Goal: Information Seeking & Learning: Learn about a topic

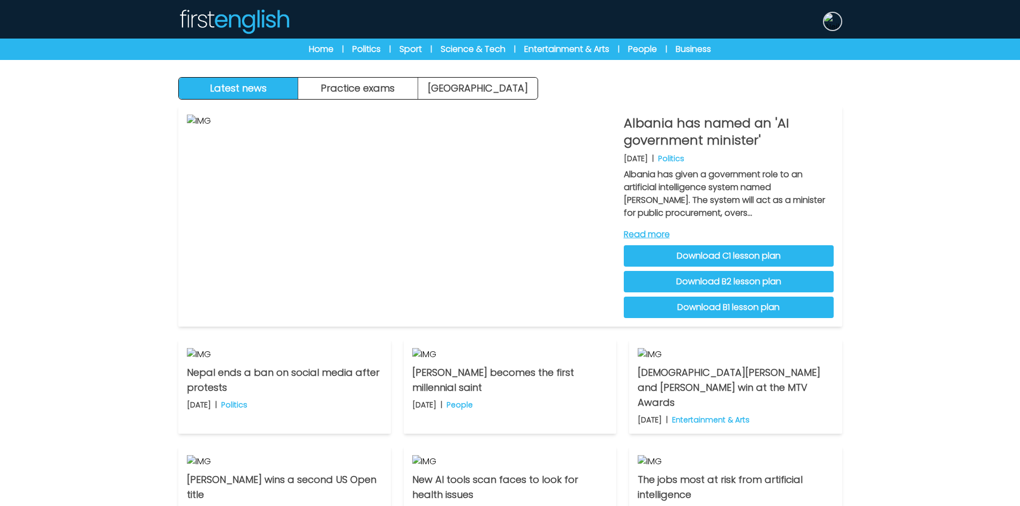
click at [839, 21] on img at bounding box center [832, 21] width 17 height 17
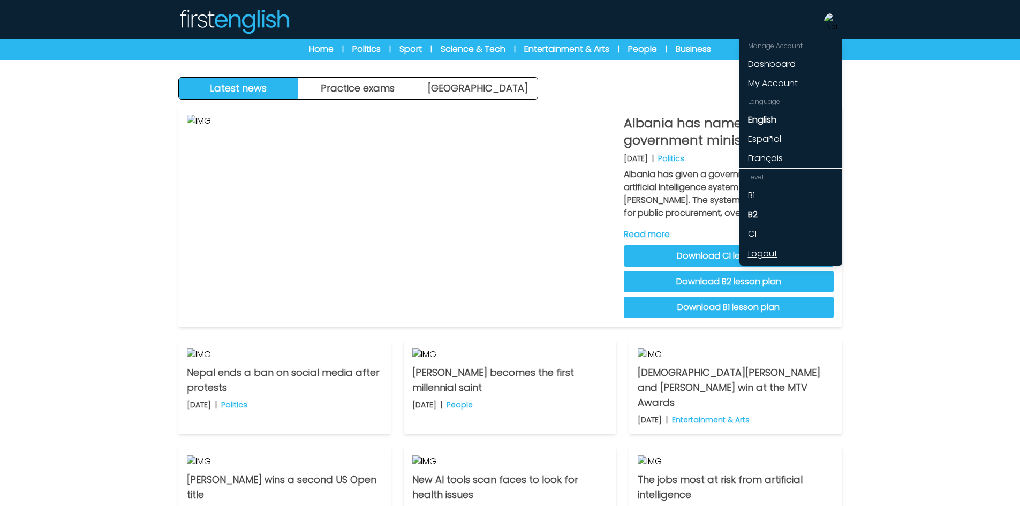
click at [774, 252] on link "Logout" at bounding box center [790, 253] width 103 height 19
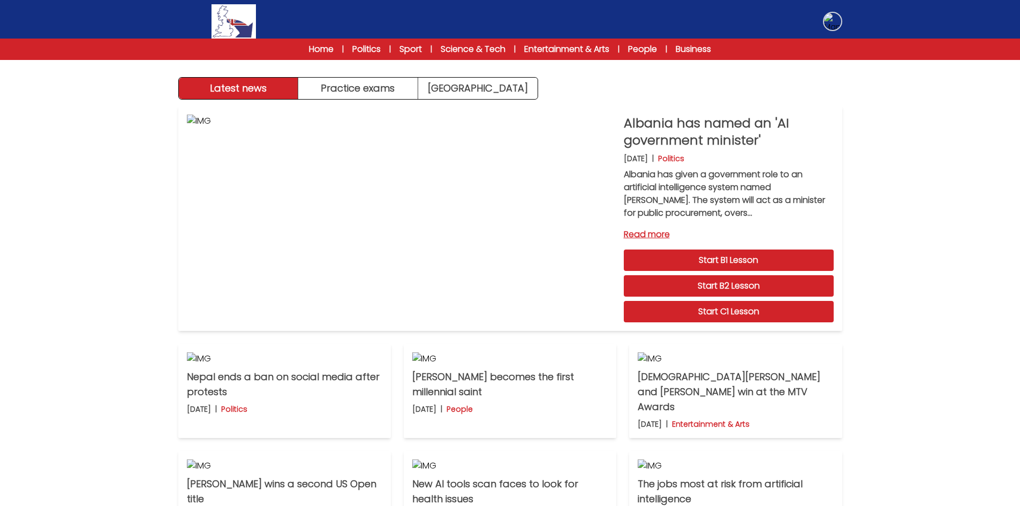
click at [833, 22] on img at bounding box center [832, 21] width 17 height 17
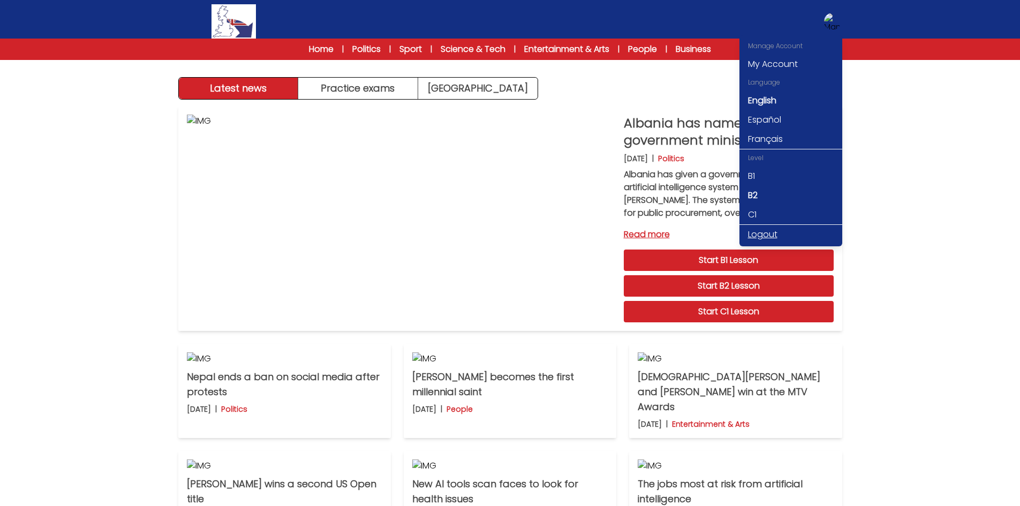
click at [765, 232] on link "Logout" at bounding box center [790, 234] width 103 height 19
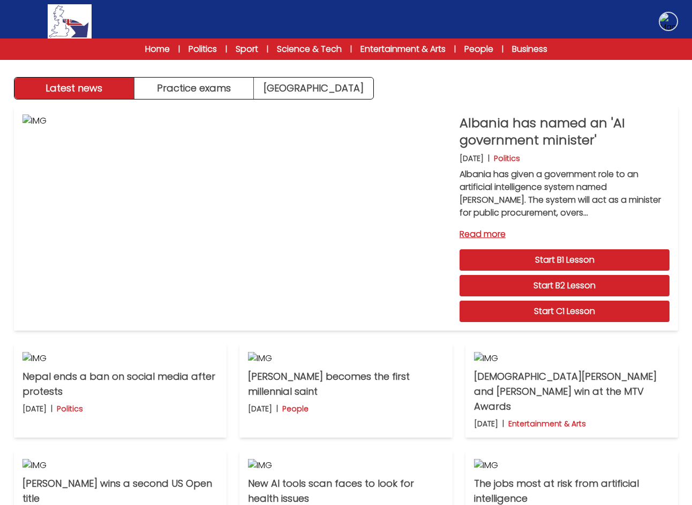
click at [673, 23] on img at bounding box center [668, 21] width 17 height 17
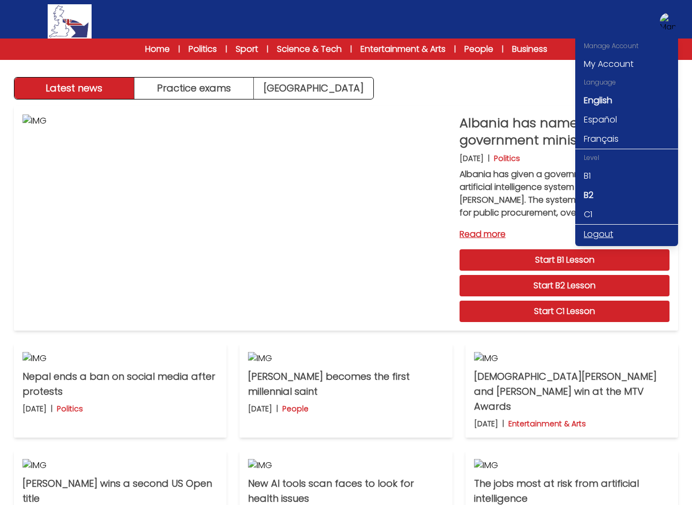
click at [595, 235] on link "Logout" at bounding box center [626, 234] width 103 height 19
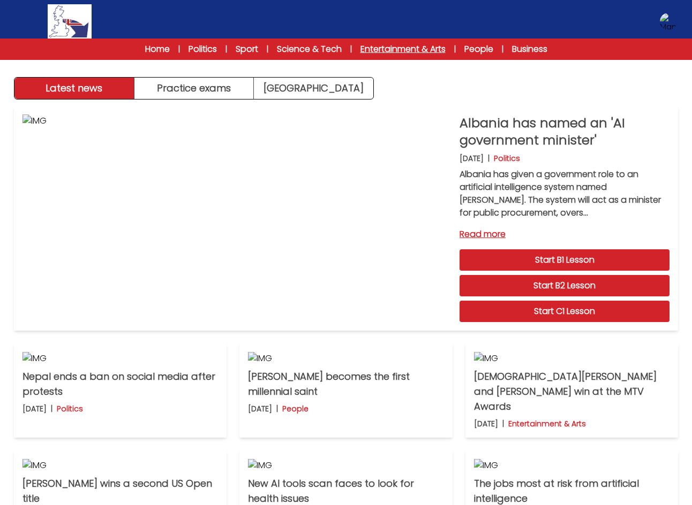
click at [429, 49] on link "Entertainment & Arts" at bounding box center [402, 49] width 85 height 13
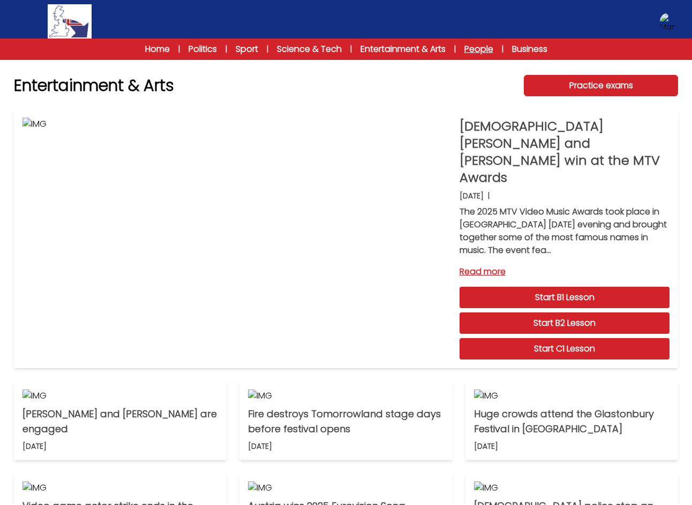
click at [493, 52] on link "People" at bounding box center [478, 49] width 29 height 13
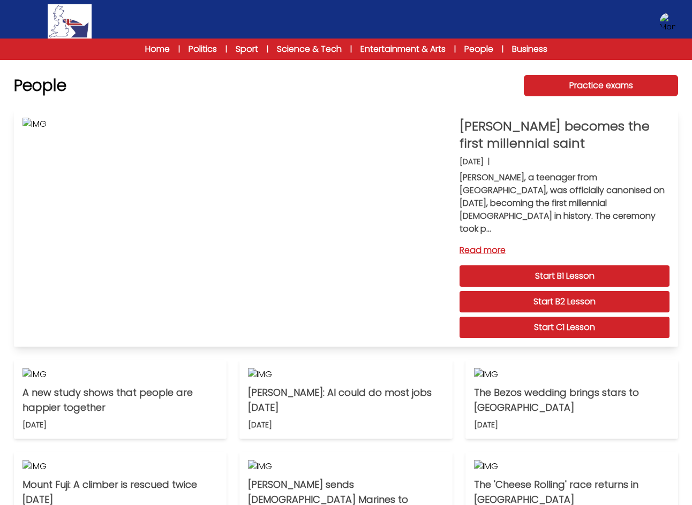
click at [483, 244] on link "Read more" at bounding box center [564, 250] width 210 height 13
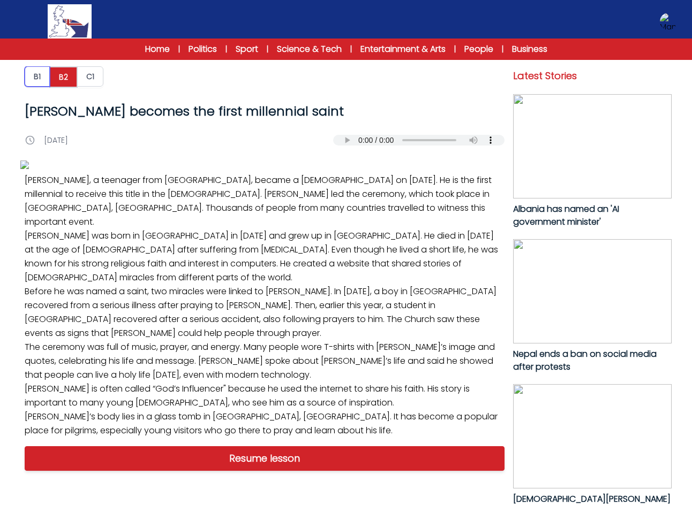
click at [44, 80] on button "B1" at bounding box center [37, 76] width 25 height 20
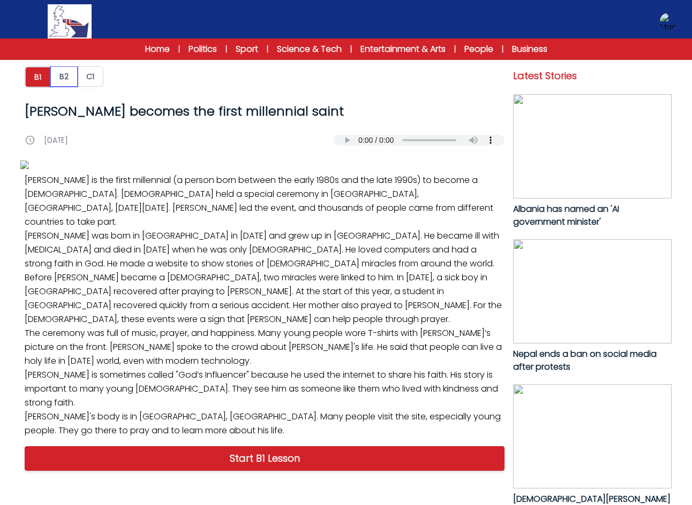
click at [65, 82] on button "B2" at bounding box center [63, 76] width 27 height 20
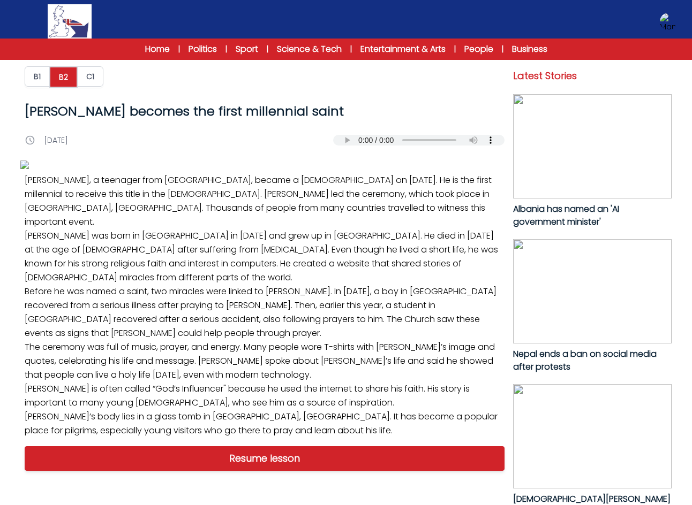
click at [155, 41] on div "Home | Politics | Sport | Science & Tech | Entertainment & Arts | People | Busi…" at bounding box center [346, 49] width 692 height 21
click at [155, 47] on link "Home" at bounding box center [157, 49] width 25 height 13
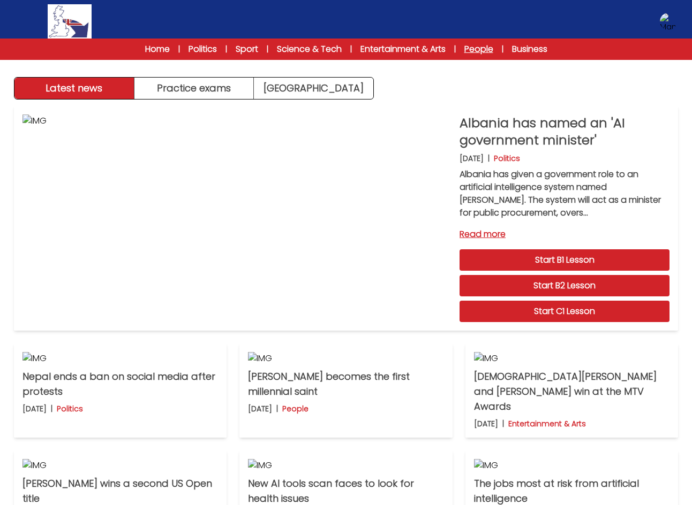
click at [474, 47] on link "People" at bounding box center [478, 49] width 29 height 13
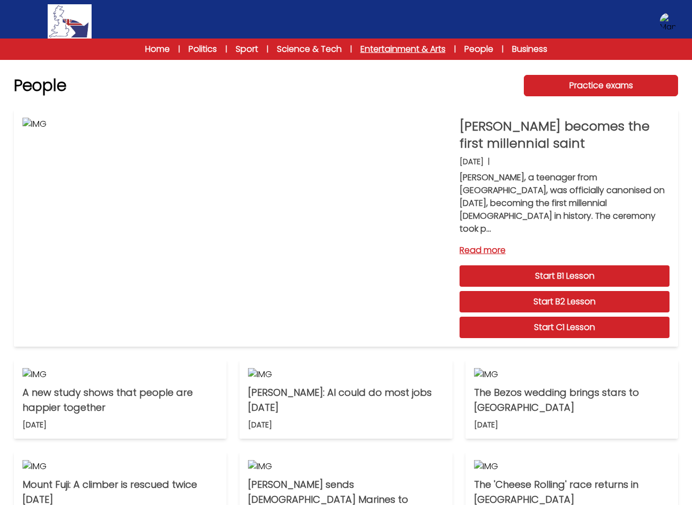
click at [381, 48] on link "Entertainment & Arts" at bounding box center [402, 49] width 85 height 13
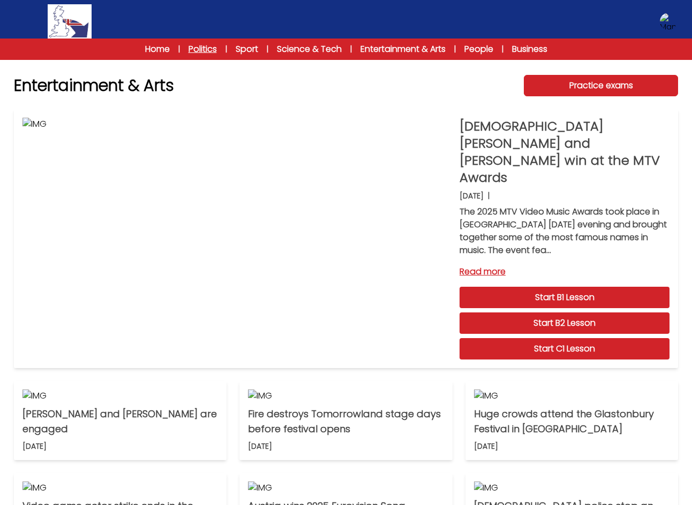
click at [203, 47] on link "Politics" at bounding box center [202, 49] width 28 height 13
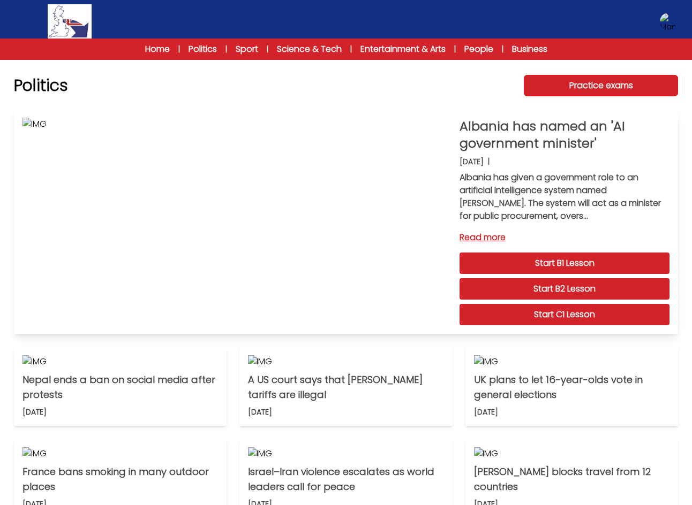
click at [482, 238] on link "Read more" at bounding box center [564, 237] width 210 height 13
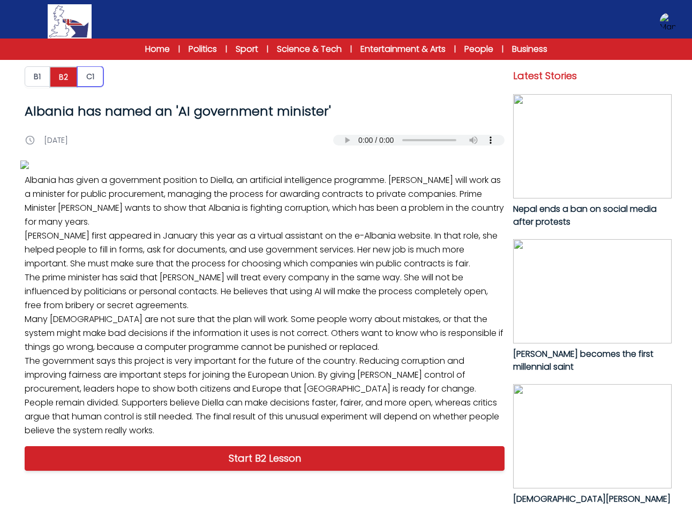
click at [85, 79] on button "C1" at bounding box center [90, 76] width 26 height 20
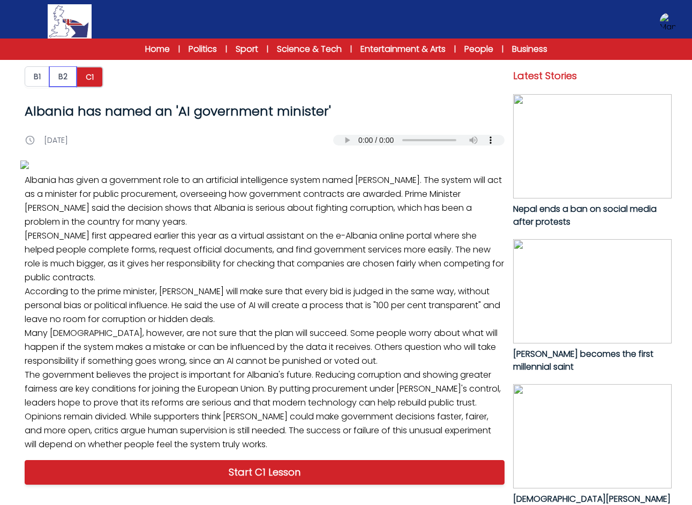
click at [58, 76] on button "B2" at bounding box center [62, 76] width 27 height 20
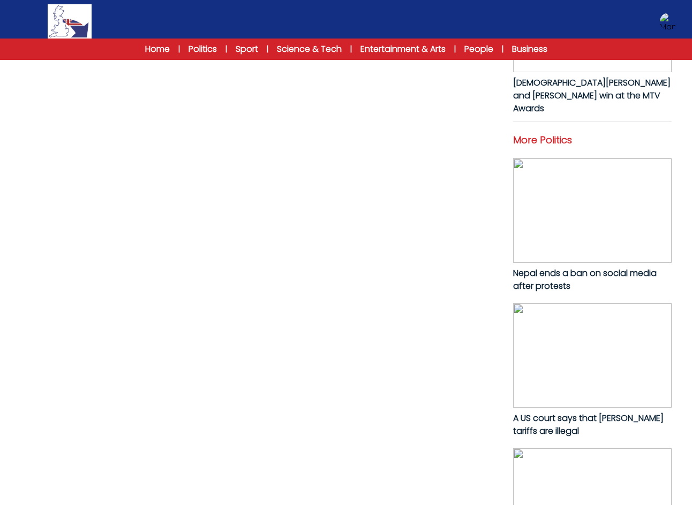
scroll to position [418, 0]
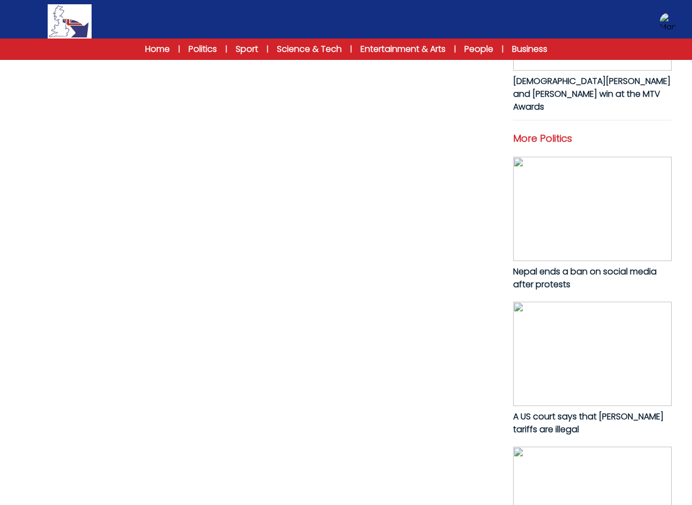
click at [254, 53] on link "Start B2 Lesson" at bounding box center [265, 40] width 480 height 25
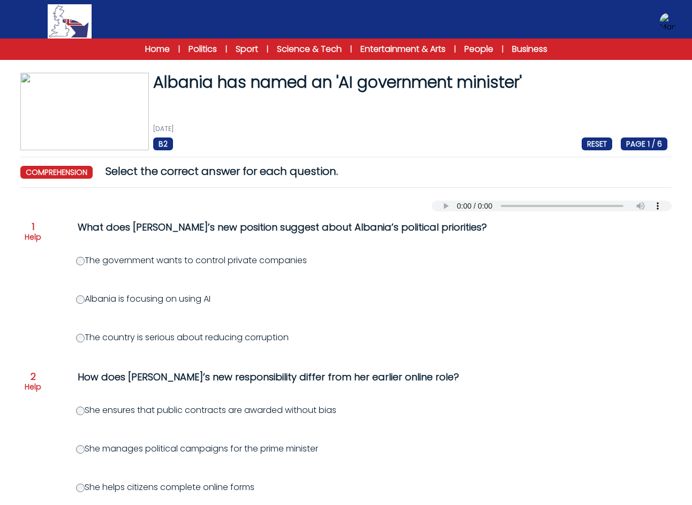
click at [29, 236] on p "Help" at bounding box center [33, 237] width 17 height 11
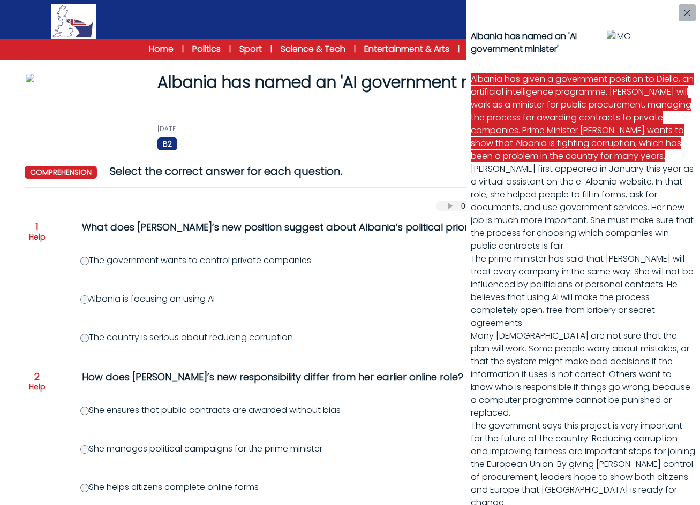
click at [389, 285] on div "Albania has named an 'AI government minister' Albania has given a government po…" at bounding box center [350, 252] width 700 height 505
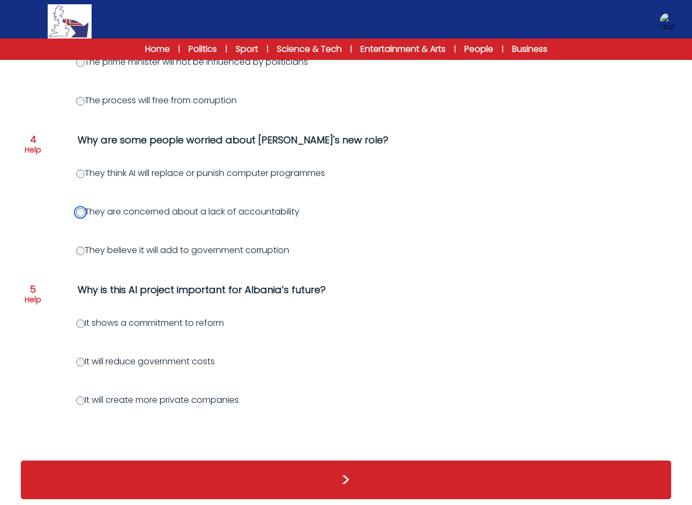
scroll to position [550, 0]
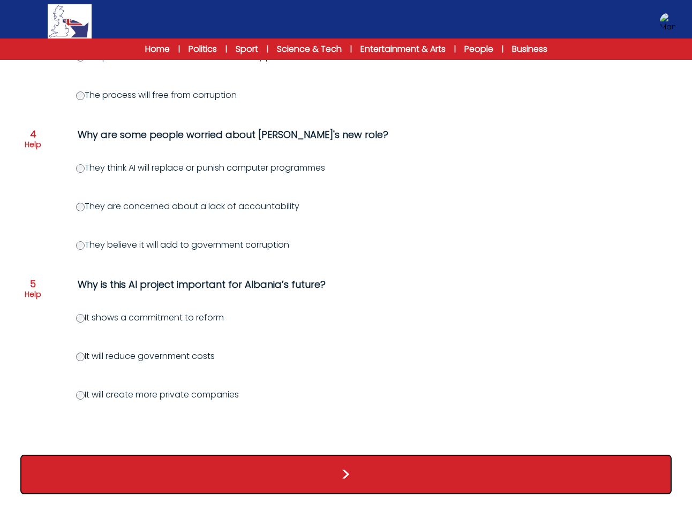
click at [346, 476] on button ">" at bounding box center [345, 475] width 651 height 40
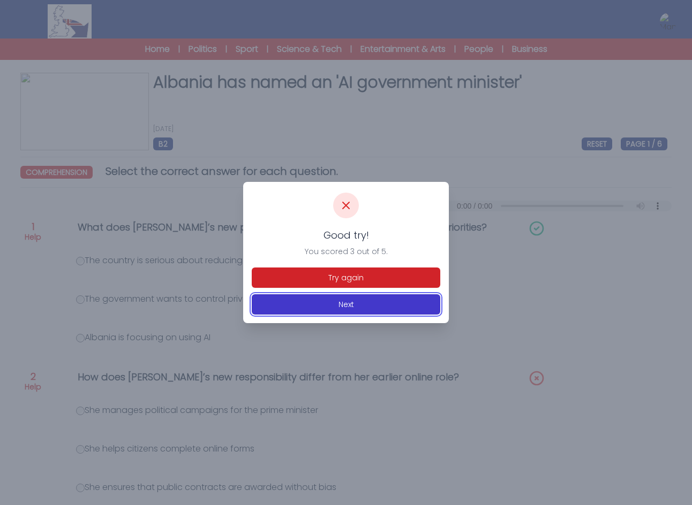
click at [401, 306] on button "Next" at bounding box center [346, 305] width 188 height 20
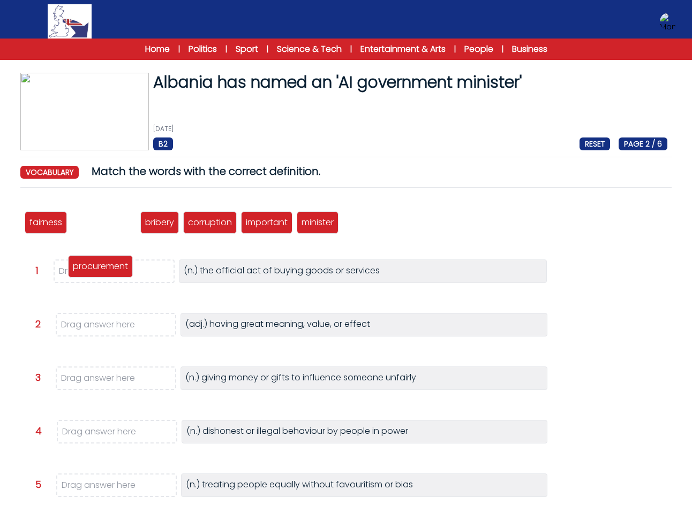
drag, startPoint x: 104, startPoint y: 226, endPoint x: 101, endPoint y: 270, distance: 44.0
click at [101, 270] on p "procurement" at bounding box center [100, 266] width 55 height 13
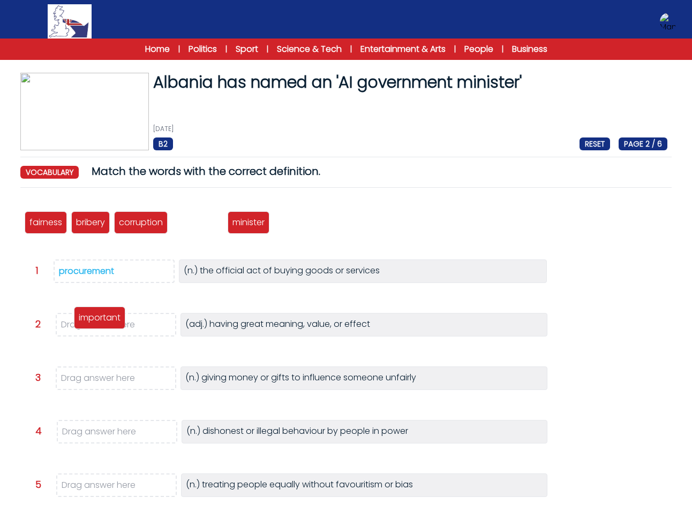
drag, startPoint x: 188, startPoint y: 224, endPoint x: 89, endPoint y: 320, distance: 137.1
click at [89, 320] on p "important" at bounding box center [100, 318] width 42 height 13
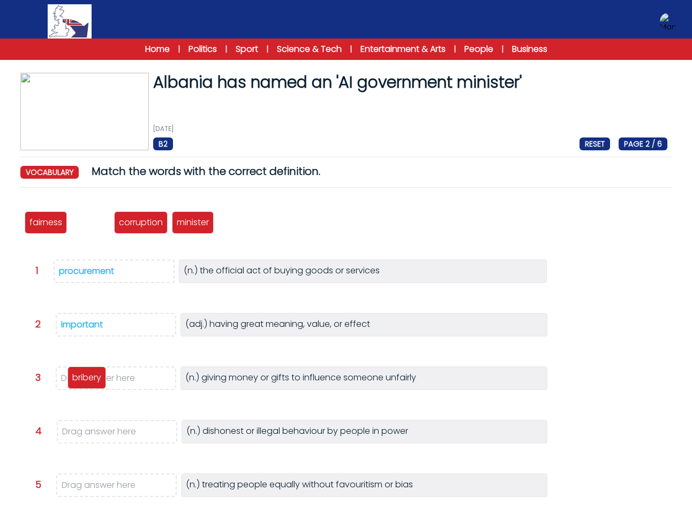
drag, startPoint x: 104, startPoint y: 239, endPoint x: 102, endPoint y: 377, distance: 138.2
click at [101, 377] on p "bribery" at bounding box center [86, 378] width 29 height 13
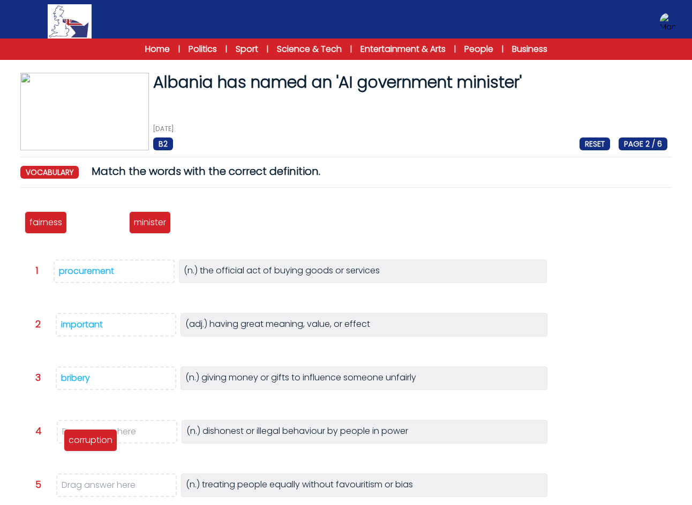
drag, startPoint x: 107, startPoint y: 284, endPoint x: 97, endPoint y: 445, distance: 160.9
click at [97, 445] on p "corruption" at bounding box center [91, 440] width 44 height 13
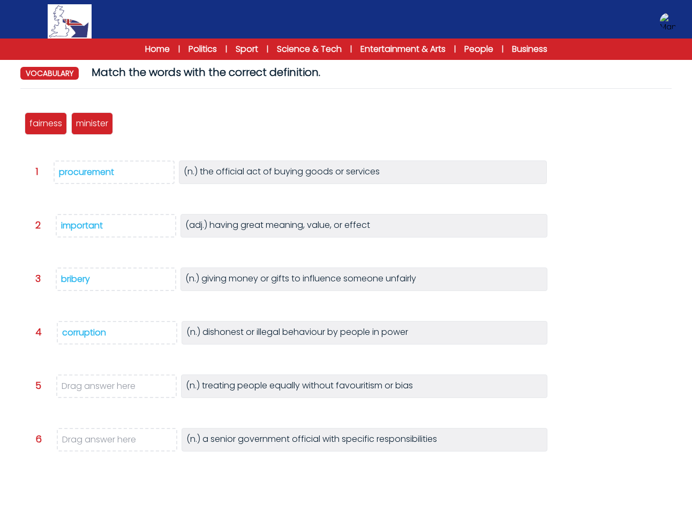
scroll to position [107, 0]
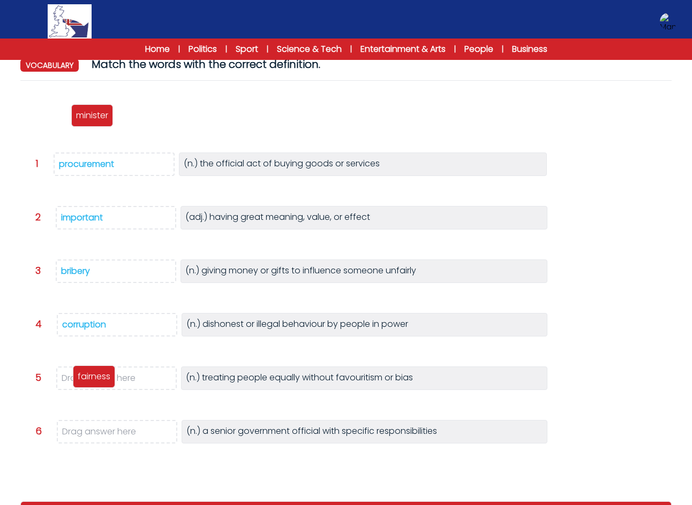
drag, startPoint x: 54, startPoint y: 116, endPoint x: 102, endPoint y: 377, distance: 265.7
click at [102, 377] on p "fairness" at bounding box center [94, 377] width 33 height 13
drag, startPoint x: 67, startPoint y: 146, endPoint x: 106, endPoint y: 443, distance: 299.2
click at [105, 442] on p "minister" at bounding box center [89, 435] width 32 height 13
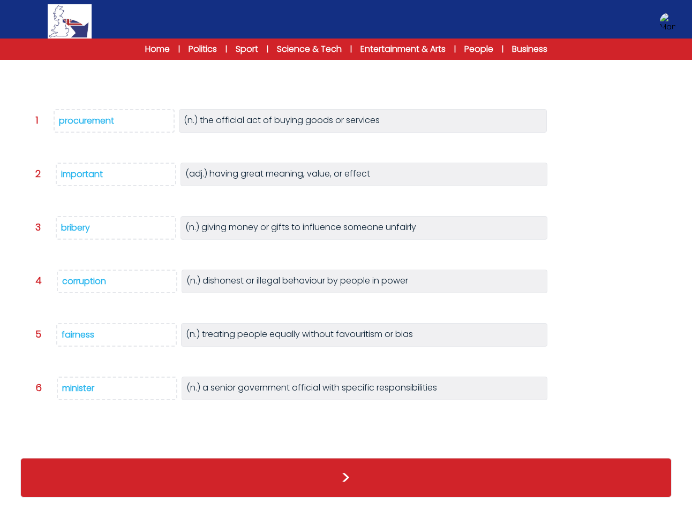
scroll to position [139, 0]
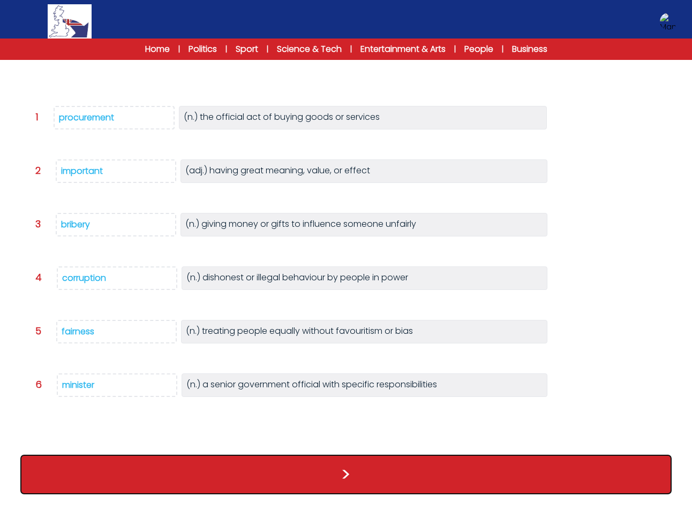
click at [348, 479] on button ">" at bounding box center [345, 475] width 651 height 40
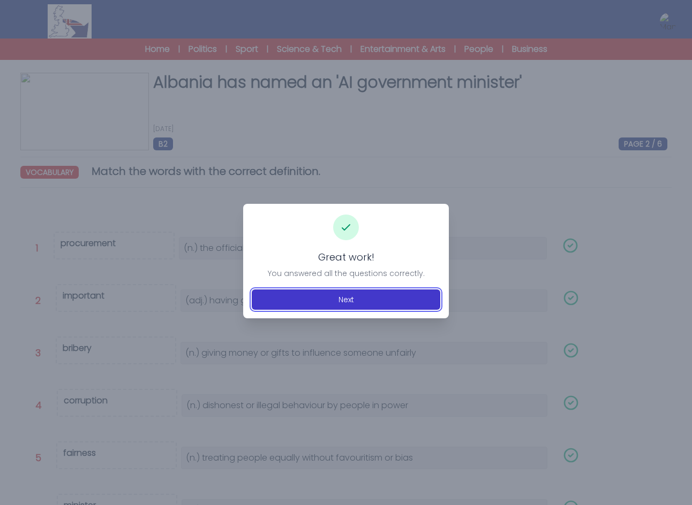
click at [352, 305] on button "Next" at bounding box center [346, 300] width 188 height 20
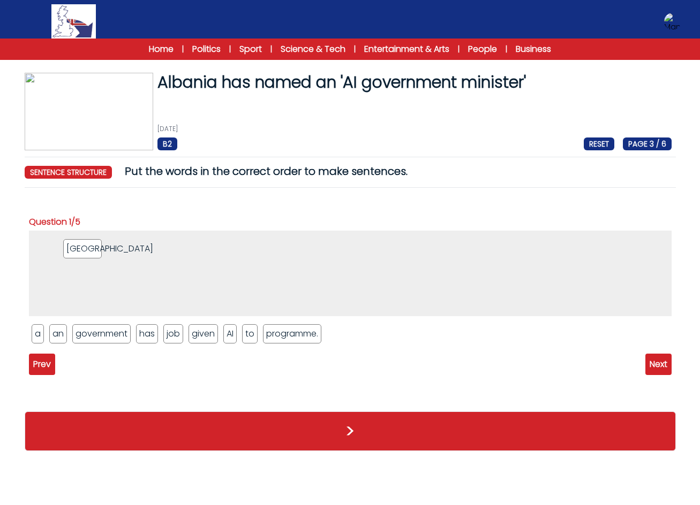
drag, startPoint x: 303, startPoint y: 310, endPoint x: 88, endPoint y: 248, distance: 223.4
drag, startPoint x: 142, startPoint y: 293, endPoint x: 122, endPoint y: 238, distance: 59.3
drag, startPoint x: 173, startPoint y: 325, endPoint x: 152, endPoint y: 241, distance: 86.9
drag, startPoint x: 37, startPoint y: 336, endPoint x: 176, endPoint y: 256, distance: 160.7
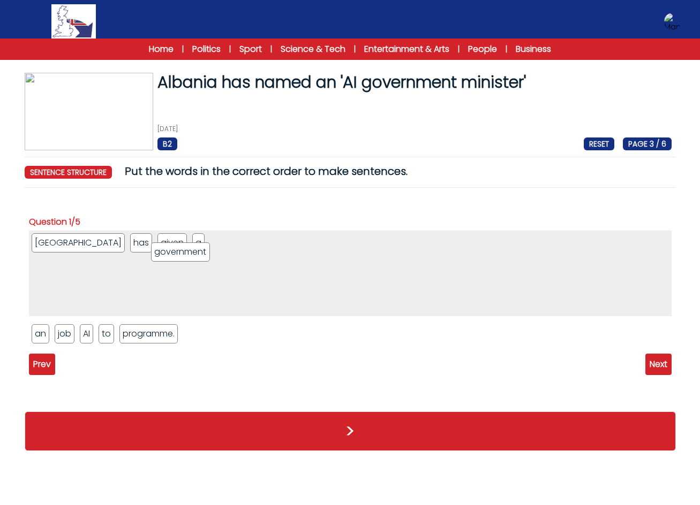
drag, startPoint x: 160, startPoint y: 316, endPoint x: 202, endPoint y: 254, distance: 74.4
drag, startPoint x: 67, startPoint y: 335, endPoint x: 240, endPoint y: 240, distance: 197.7
drag, startPoint x: 97, startPoint y: 328, endPoint x: 274, endPoint y: 248, distance: 193.7
drag, startPoint x: 43, startPoint y: 331, endPoint x: 275, endPoint y: 242, distance: 249.0
drag, startPoint x: 43, startPoint y: 338, endPoint x: 346, endPoint y: 250, distance: 315.0
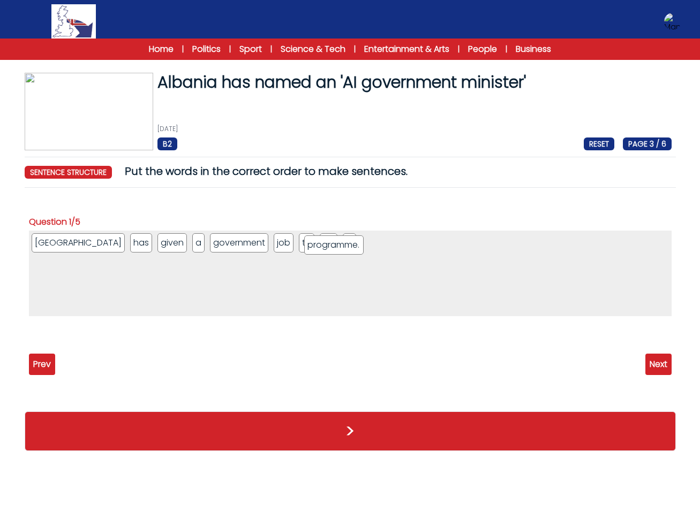
drag, startPoint x: 78, startPoint y: 336, endPoint x: 351, endPoint y: 247, distance: 286.7
click at [658, 366] on span "Next" at bounding box center [658, 364] width 26 height 21
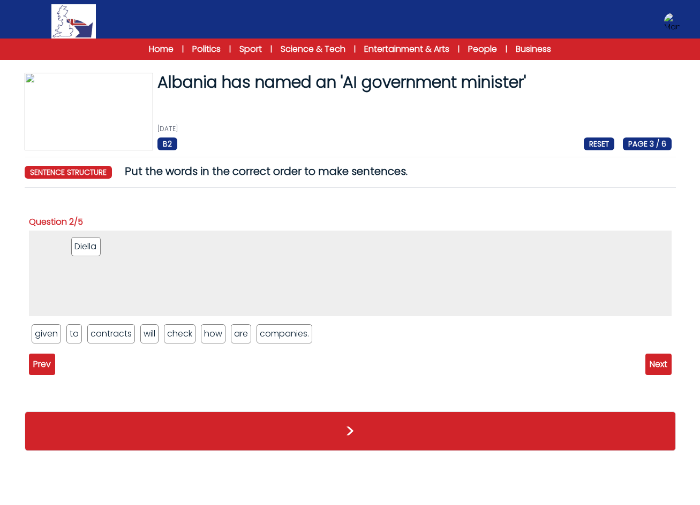
drag, startPoint x: 196, startPoint y: 297, endPoint x: 92, endPoint y: 248, distance: 115.0
drag, startPoint x: 149, startPoint y: 330, endPoint x: 99, endPoint y: 244, distance: 99.8
drag, startPoint x: 153, startPoint y: 333, endPoint x: 124, endPoint y: 238, distance: 99.1
drag, startPoint x: 163, startPoint y: 316, endPoint x: 162, endPoint y: 252, distance: 64.8
drag, startPoint x: 149, startPoint y: 327, endPoint x: 199, endPoint y: 251, distance: 90.4
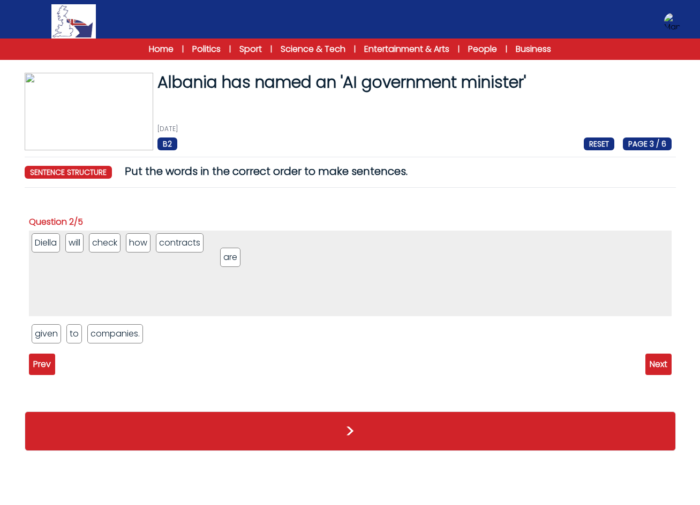
drag, startPoint x: 99, startPoint y: 340, endPoint x: 232, endPoint y: 261, distance: 154.8
drag, startPoint x: 41, startPoint y: 333, endPoint x: 251, endPoint y: 243, distance: 228.4
drag, startPoint x: 36, startPoint y: 335, endPoint x: 288, endPoint y: 244, distance: 267.3
drag, startPoint x: 72, startPoint y: 330, endPoint x: 324, endPoint y: 246, distance: 265.3
click at [663, 371] on span "Next" at bounding box center [658, 364] width 26 height 21
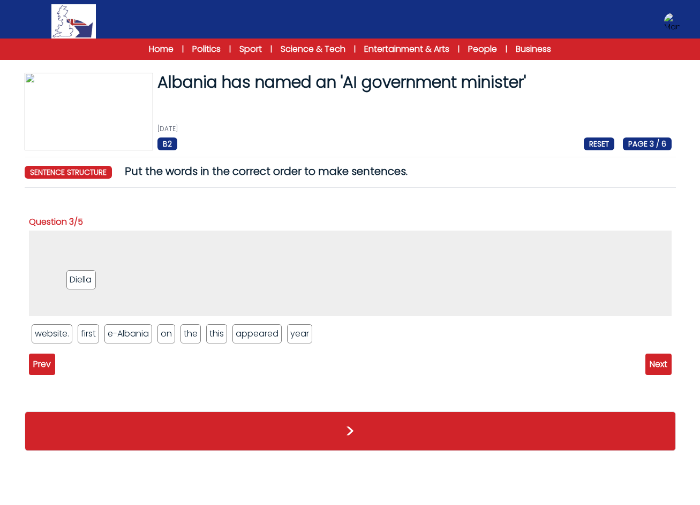
drag, startPoint x: 93, startPoint y: 334, endPoint x: 76, endPoint y: 262, distance: 74.2
drag, startPoint x: 93, startPoint y: 316, endPoint x: 84, endPoint y: 241, distance: 74.9
drag, startPoint x: 220, startPoint y: 330, endPoint x: 123, endPoint y: 260, distance: 119.3
drag, startPoint x: 193, startPoint y: 334, endPoint x: 178, endPoint y: 251, distance: 84.3
drag, startPoint x: 197, startPoint y: 337, endPoint x: 197, endPoint y: 246, distance: 91.6
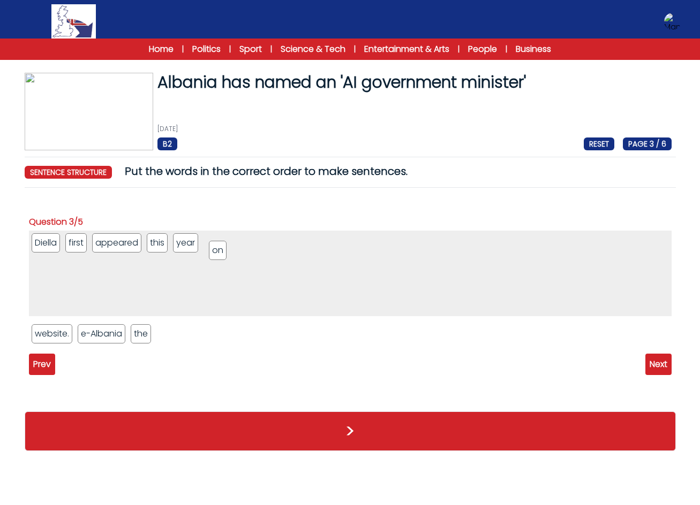
drag, startPoint x: 146, startPoint y: 331, endPoint x: 221, endPoint y: 247, distance: 112.3
drag, startPoint x: 169, startPoint y: 324, endPoint x: 242, endPoint y: 247, distance: 106.8
drag, startPoint x: 95, startPoint y: 337, endPoint x: 269, endPoint y: 237, distance: 201.0
drag, startPoint x: 63, startPoint y: 331, endPoint x: 336, endPoint y: 243, distance: 287.5
click at [663, 363] on span "Next" at bounding box center [658, 364] width 26 height 21
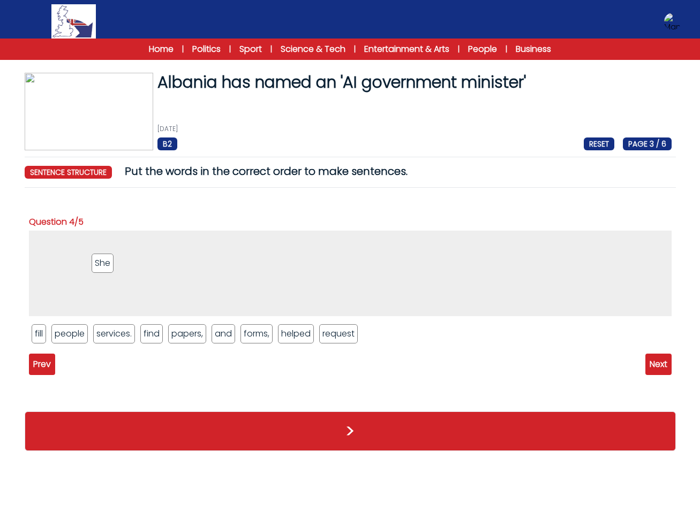
drag, startPoint x: 184, startPoint y: 335, endPoint x: 92, endPoint y: 258, distance: 120.2
drag, startPoint x: 284, startPoint y: 331, endPoint x: 110, endPoint y: 255, distance: 190.4
drag
drag, startPoint x: 42, startPoint y: 339, endPoint x: 156, endPoint y: 256, distance: 141.1
drag, startPoint x: 191, startPoint y: 337, endPoint x: 184, endPoint y: 250, distance: 87.0
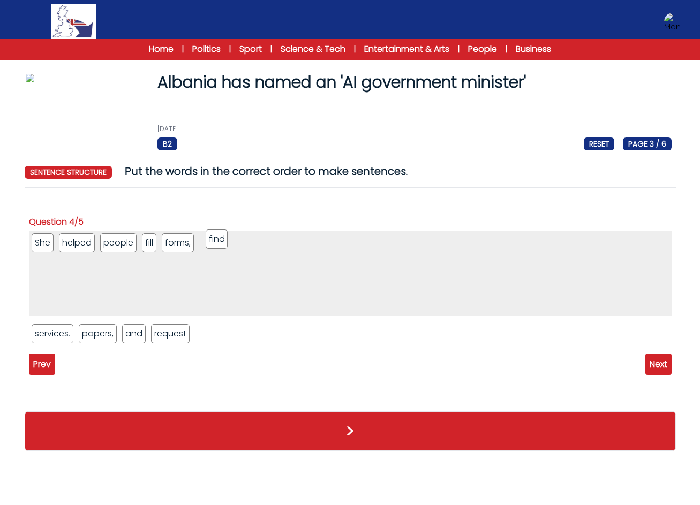
drag, startPoint x: 100, startPoint y: 335, endPoint x: 156, endPoint y: 297, distance: 67.4
drag, startPoint x: 176, startPoint y: 313, endPoint x: 265, endPoint y: 245, distance: 111.9
drag, startPoint x: 94, startPoint y: 337, endPoint x: 299, endPoint y: 250, distance: 222.7
drag, startPoint x: 110, startPoint y: 335, endPoint x: 317, endPoint y: 250, distance: 224.0
drag, startPoint x: 70, startPoint y: 335, endPoint x: 402, endPoint y: 243, distance: 344.2
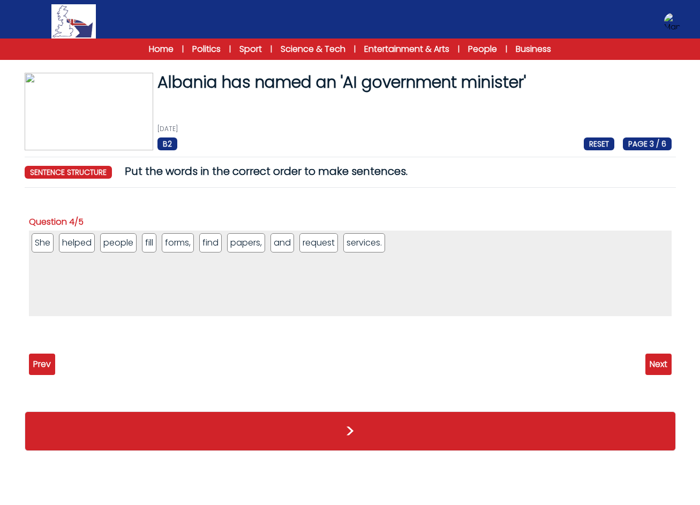
click at [663, 365] on span "Next" at bounding box center [658, 364] width 26 height 21
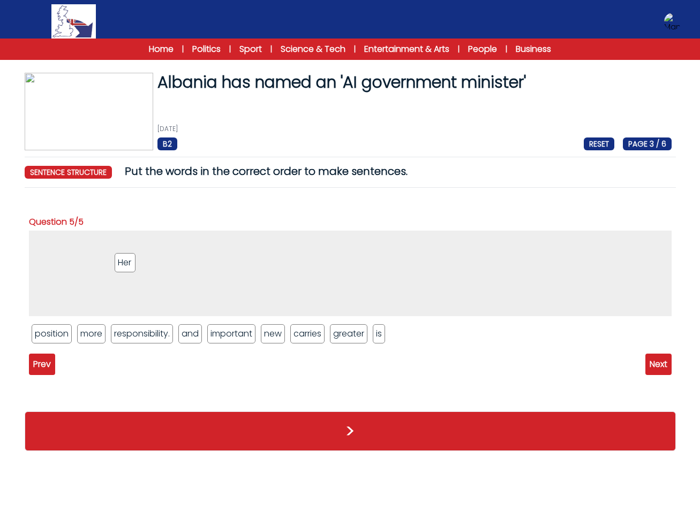
drag, startPoint x: 410, startPoint y: 336, endPoint x: 101, endPoint y: 262, distance: 317.8
drag, startPoint x: 233, startPoint y: 297, endPoint x: 128, endPoint y: 271, distance: 108.1
drag, startPoint x: 67, startPoint y: 331, endPoint x: 145, endPoint y: 247, distance: 114.4
drag, startPoint x: 222, startPoint y: 300, endPoint x: 182, endPoint y: 250, distance: 64.7
drag, startPoint x: 152, startPoint y: 245, endPoint x: 305, endPoint y: 335, distance: 178.1
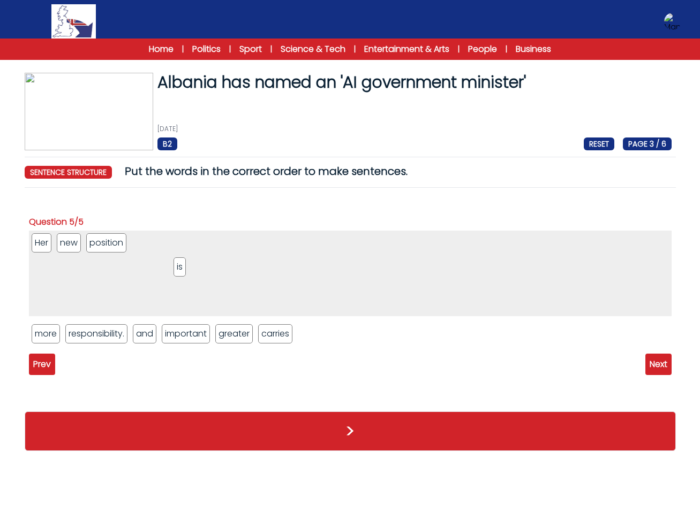
drag, startPoint x: 214, startPoint y: 284, endPoint x: 164, endPoint y: 253, distance: 59.0
drag, startPoint x: 167, startPoint y: 285, endPoint x: 203, endPoint y: 246, distance: 53.8
drag, startPoint x: 157, startPoint y: 241, endPoint x: 205, endPoint y: 242, distance: 48.2
drag, startPoint x: 196, startPoint y: 285, endPoint x: 182, endPoint y: 278, distance: 15.8
drag, startPoint x: 255, startPoint y: 301, endPoint x: 316, endPoint y: 254, distance: 77.1
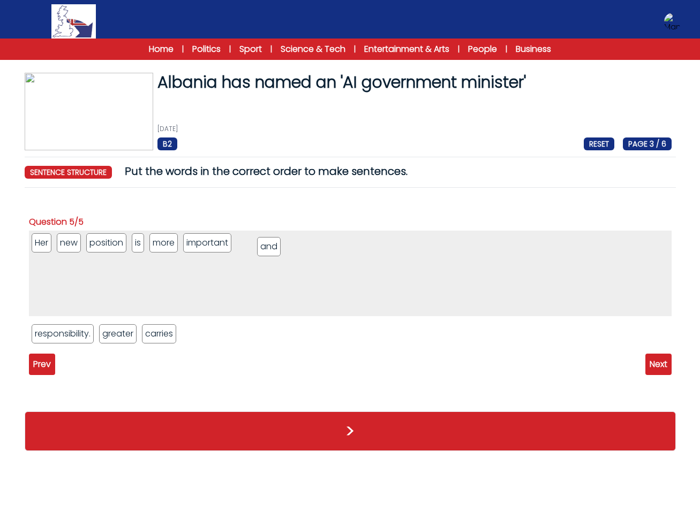
drag, startPoint x: 205, startPoint y: 240, endPoint x: 277, endPoint y: 244, distance: 72.4
drag, startPoint x: 165, startPoint y: 335, endPoint x: 331, endPoint y: 254, distance: 184.4
drag, startPoint x: 267, startPoint y: 355, endPoint x: 364, endPoint y: 262, distance: 133.7
drag, startPoint x: 89, startPoint y: 336, endPoint x: 448, endPoint y: 274, distance: 364.5
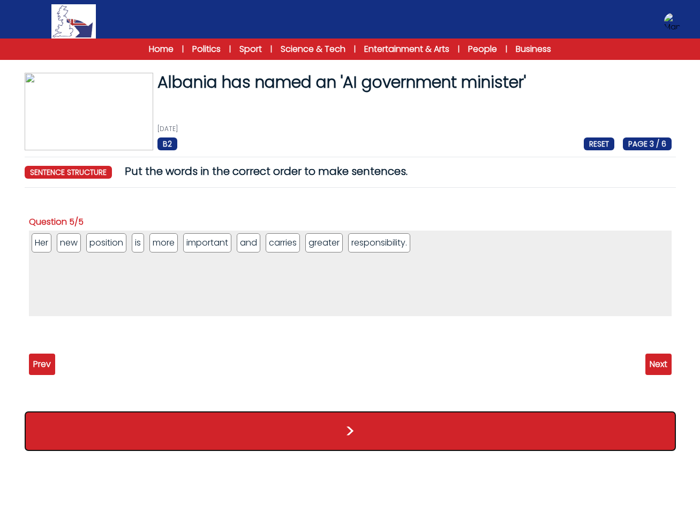
click at [530, 427] on button ">" at bounding box center [350, 432] width 651 height 40
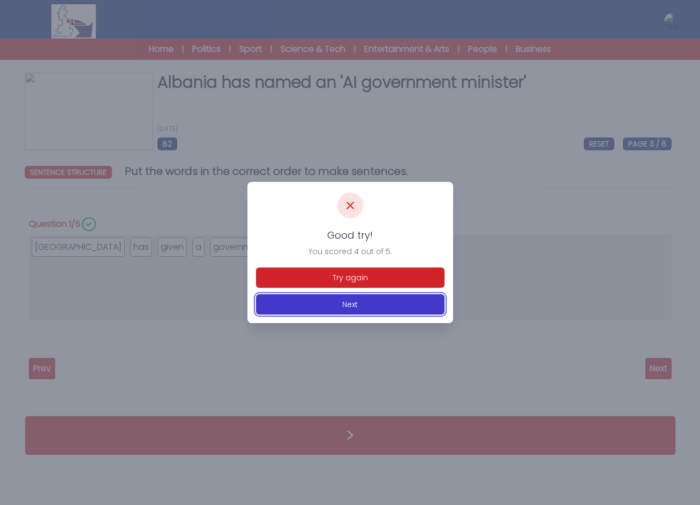
click at [410, 303] on button "Next" at bounding box center [350, 305] width 188 height 20
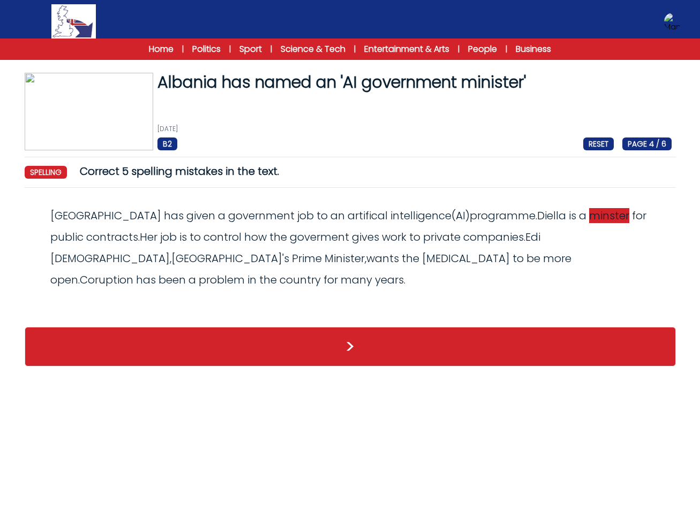
click at [589, 219] on span "minster" at bounding box center [609, 215] width 40 height 15
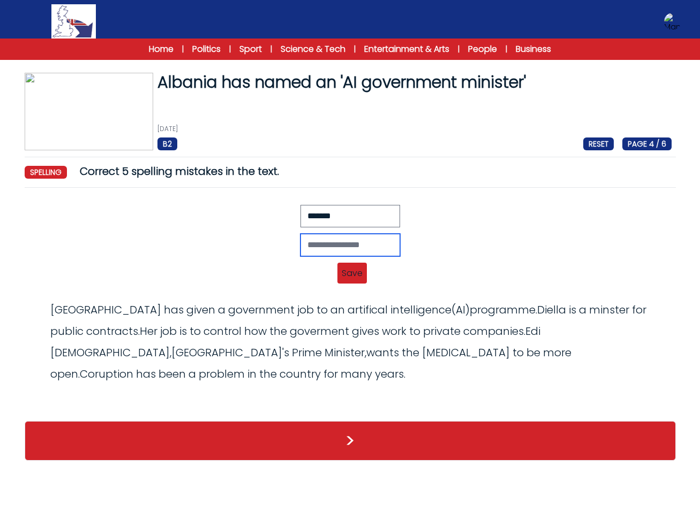
click at [381, 247] on input "text" at bounding box center [350, 245] width 100 height 22
type input "********"
click at [360, 271] on span "Save" at bounding box center [351, 273] width 29 height 21
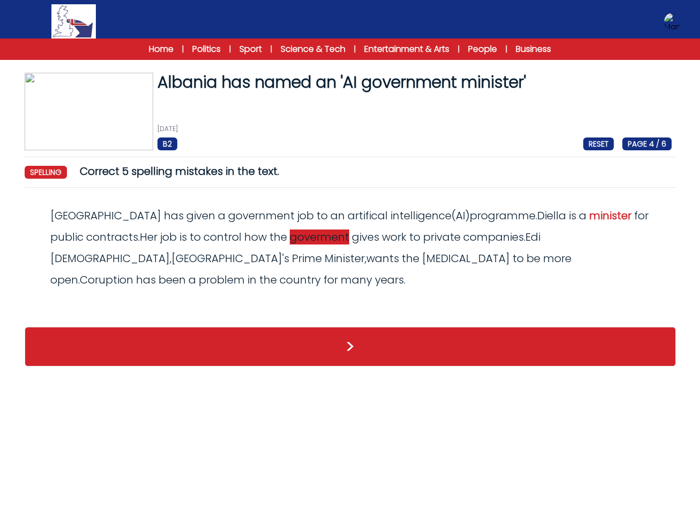
click at [290, 240] on span "goverment" at bounding box center [319, 237] width 59 height 15
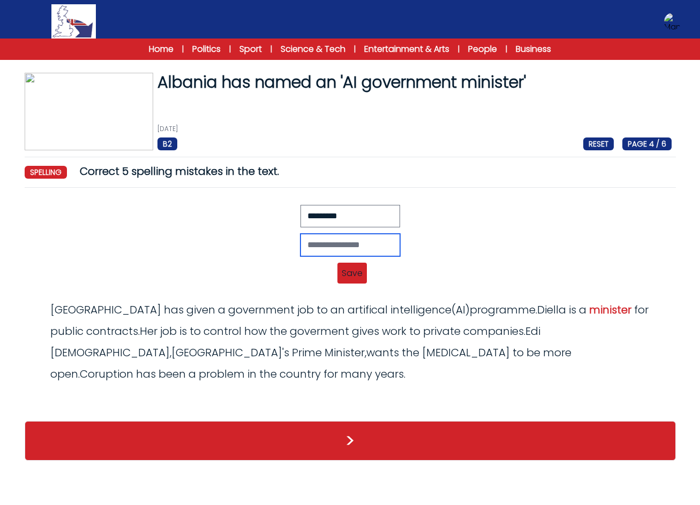
click at [318, 250] on input "text" at bounding box center [350, 245] width 100 height 22
type input "**********"
click at [359, 270] on span "Save" at bounding box center [351, 273] width 29 height 21
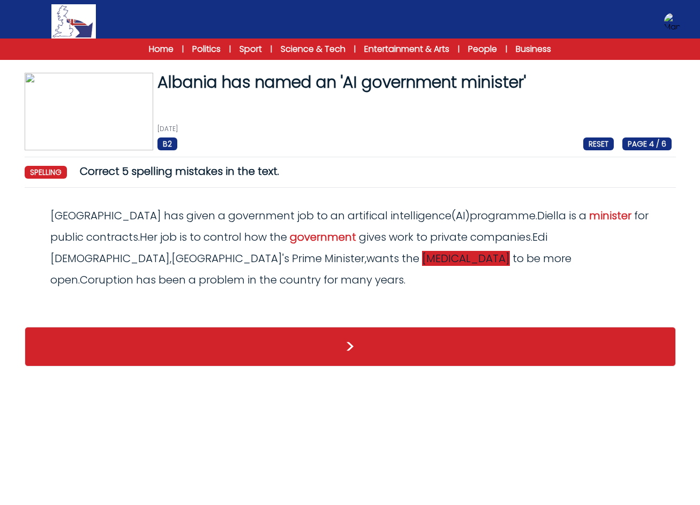
click at [422, 256] on span "[MEDICAL_DATA]" at bounding box center [466, 258] width 88 height 15
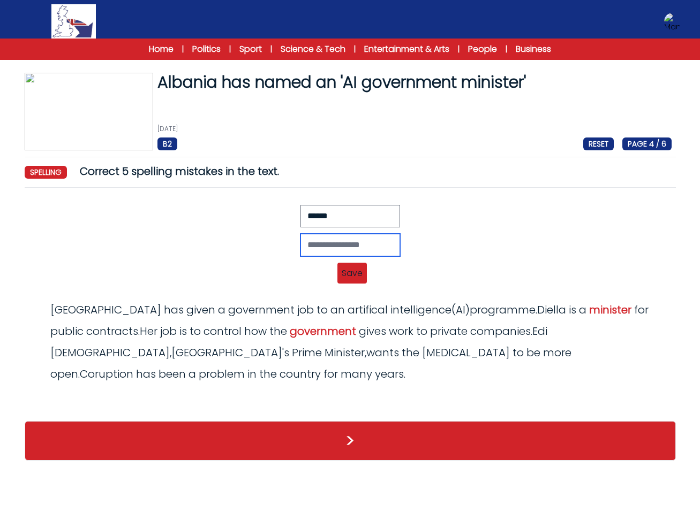
click at [364, 245] on input "text" at bounding box center [350, 245] width 100 height 22
type input "******"
click at [360, 271] on span "Save" at bounding box center [351, 273] width 29 height 21
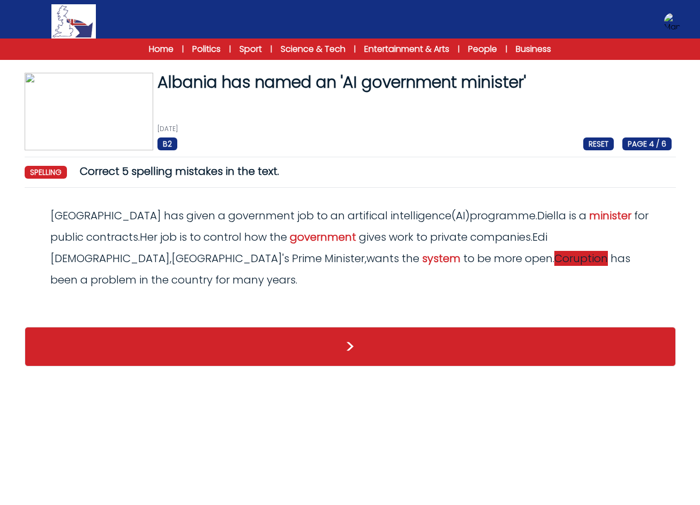
click at [554, 261] on span "Coruption" at bounding box center [581, 258] width 54 height 15
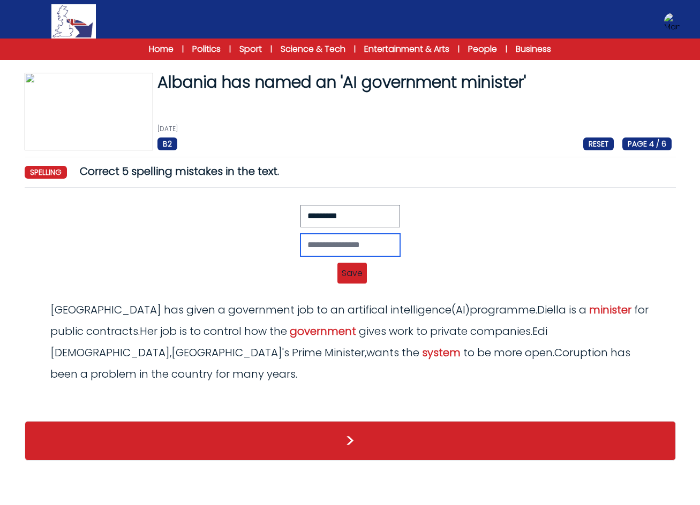
click at [331, 250] on input "text" at bounding box center [350, 245] width 100 height 22
type input "**********"
click at [347, 269] on span "Save" at bounding box center [351, 273] width 29 height 21
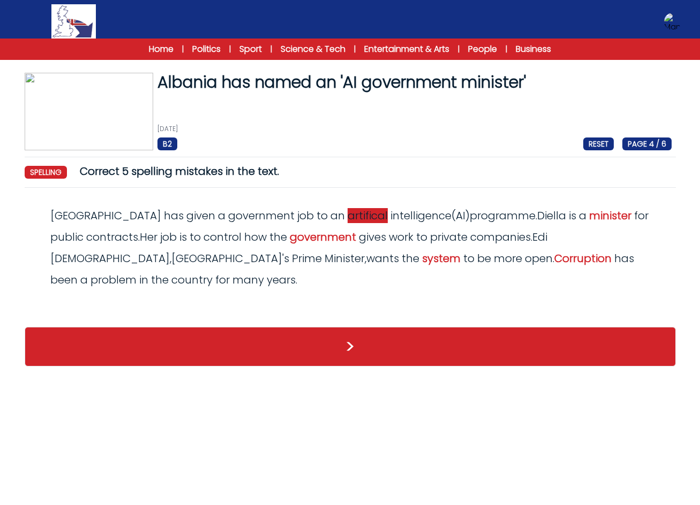
click at [348, 220] on span "artifical" at bounding box center [368, 215] width 40 height 15
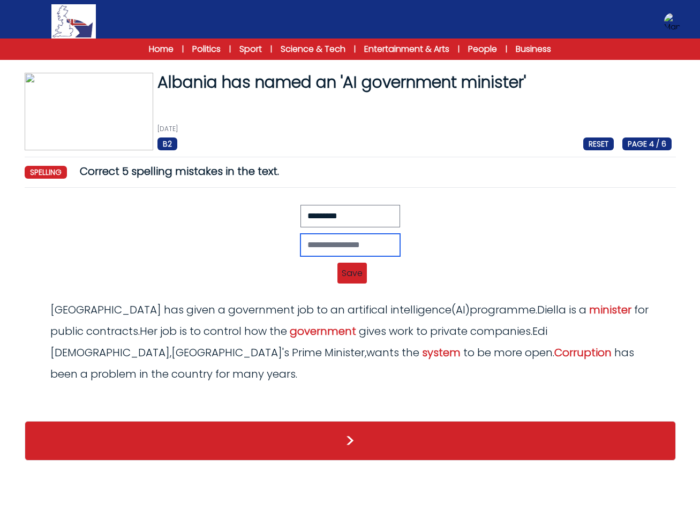
click at [354, 241] on input "text" at bounding box center [350, 245] width 100 height 22
type input "**********"
click at [359, 274] on span "Save" at bounding box center [351, 273] width 29 height 21
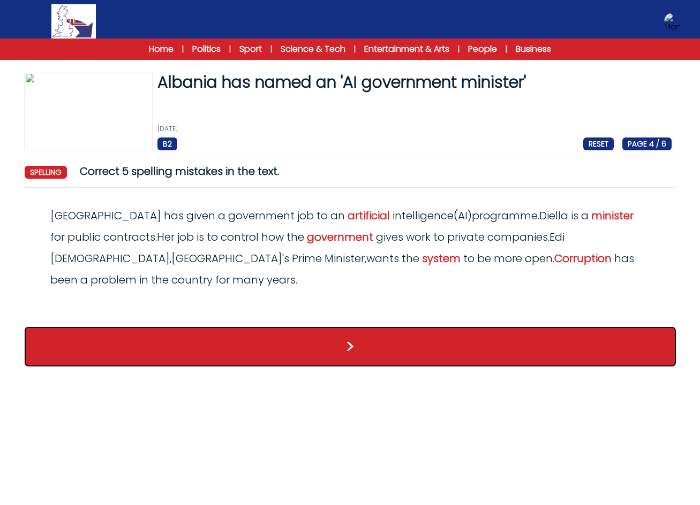
click at [351, 327] on button ">" at bounding box center [350, 347] width 651 height 40
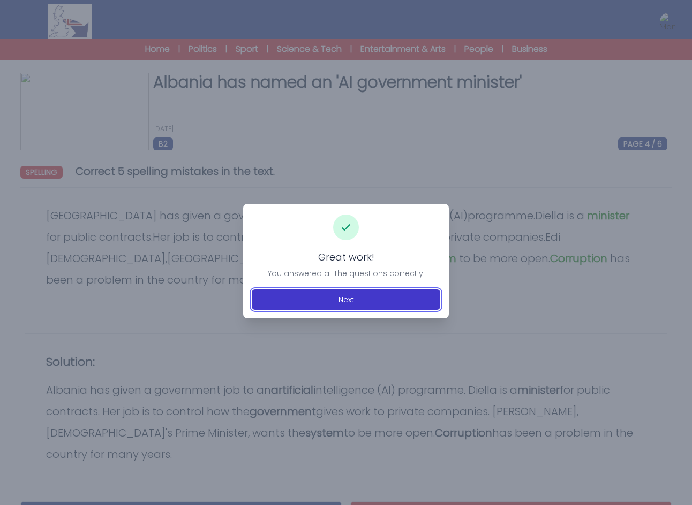
click at [348, 306] on button "Next" at bounding box center [346, 300] width 188 height 20
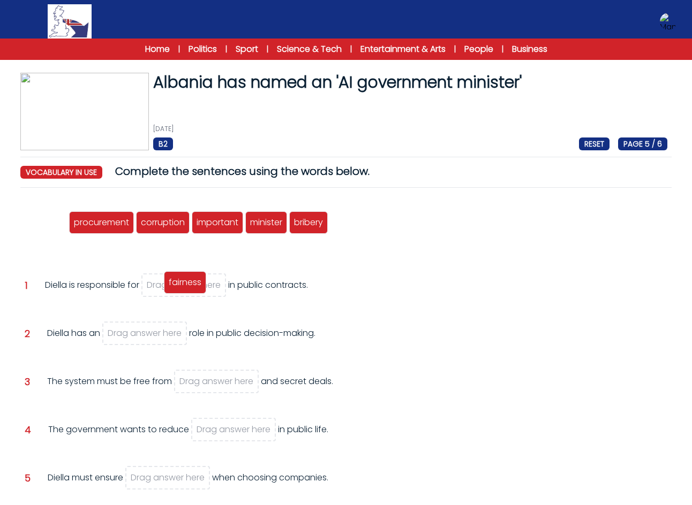
drag, startPoint x: 48, startPoint y: 226, endPoint x: 187, endPoint y: 289, distance: 153.2
click at [187, 289] on span "fairness" at bounding box center [185, 282] width 33 height 12
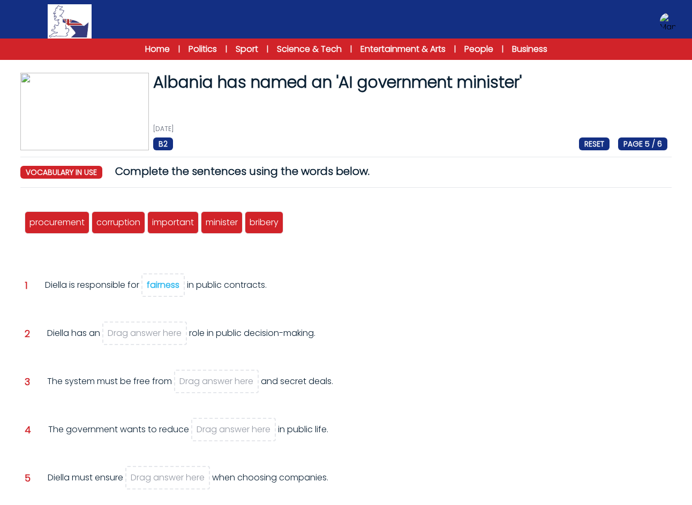
scroll to position [54, 0]
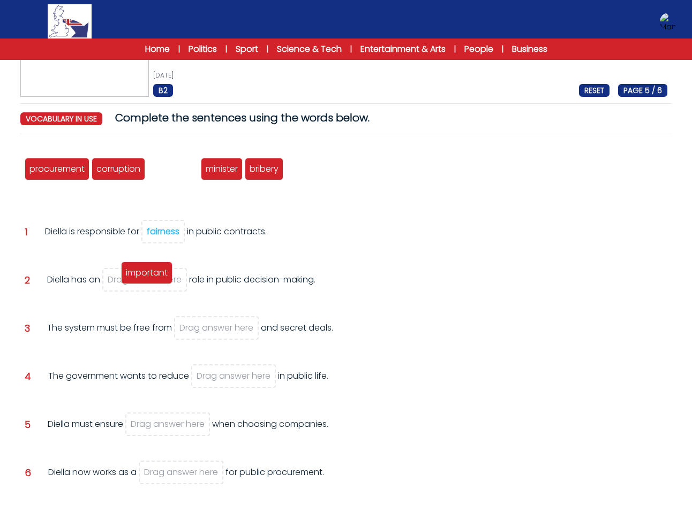
drag, startPoint x: 169, startPoint y: 172, endPoint x: 143, endPoint y: 276, distance: 107.1
click at [143, 276] on span "important" at bounding box center [147, 273] width 42 height 12
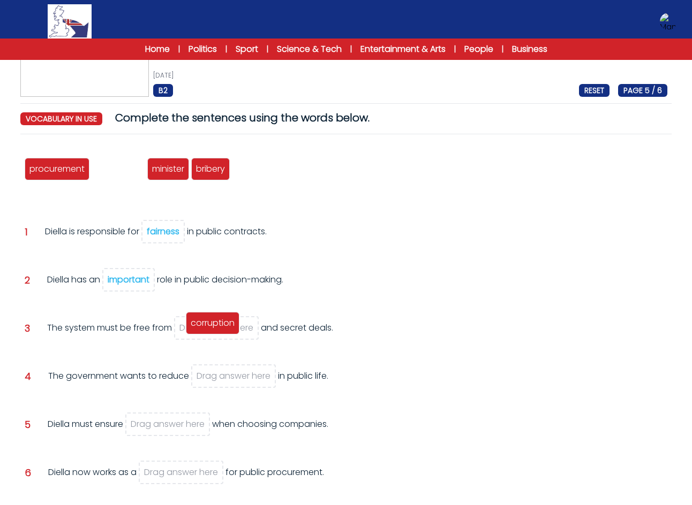
drag, startPoint x: 146, startPoint y: 215, endPoint x: 225, endPoint y: 331, distance: 141.0
click at [225, 329] on span "corruption" at bounding box center [213, 323] width 44 height 12
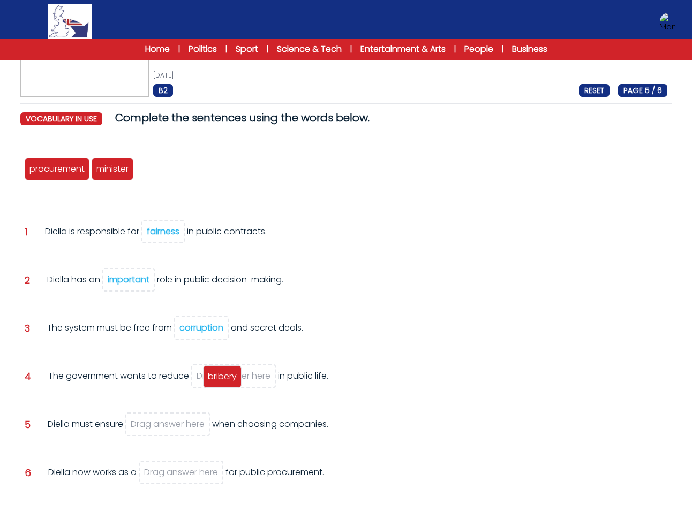
drag, startPoint x: 181, startPoint y: 212, endPoint x: 230, endPoint y: 381, distance: 176.2
click at [230, 381] on span "bribery" at bounding box center [222, 377] width 29 height 12
click at [171, 231] on div "fairness" at bounding box center [163, 231] width 33 height 12
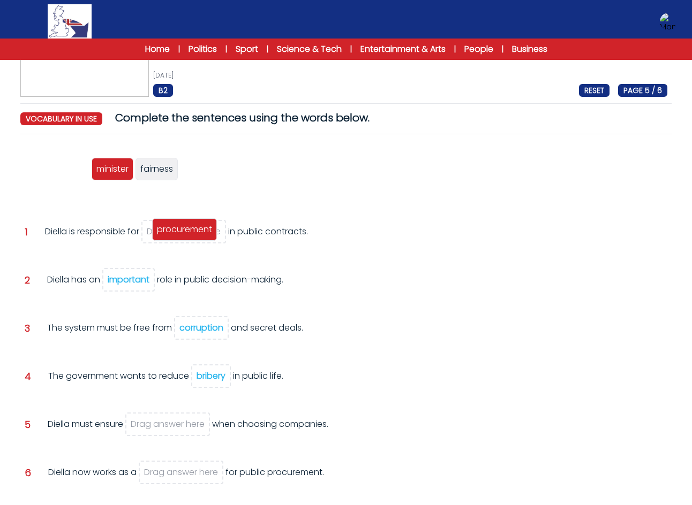
drag, startPoint x: 78, startPoint y: 176, endPoint x: 208, endPoint y: 231, distance: 141.0
click at [208, 232] on span "procurement" at bounding box center [184, 229] width 55 height 12
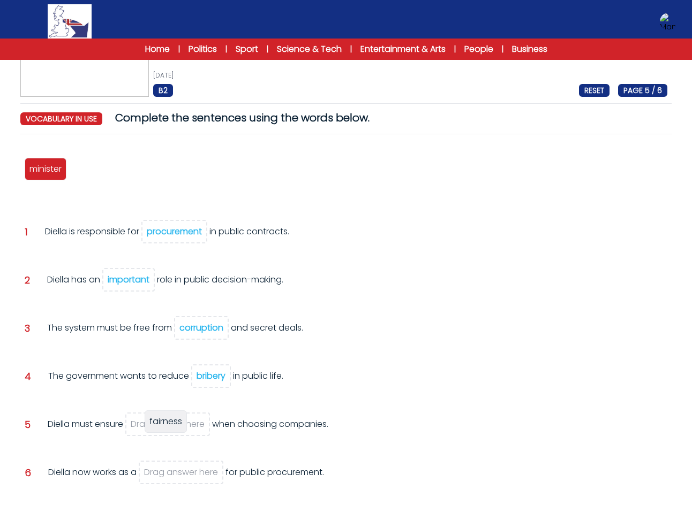
drag, startPoint x: 125, startPoint y: 251, endPoint x: 177, endPoint y: 428, distance: 184.3
click at [177, 428] on span "fairness" at bounding box center [165, 422] width 33 height 12
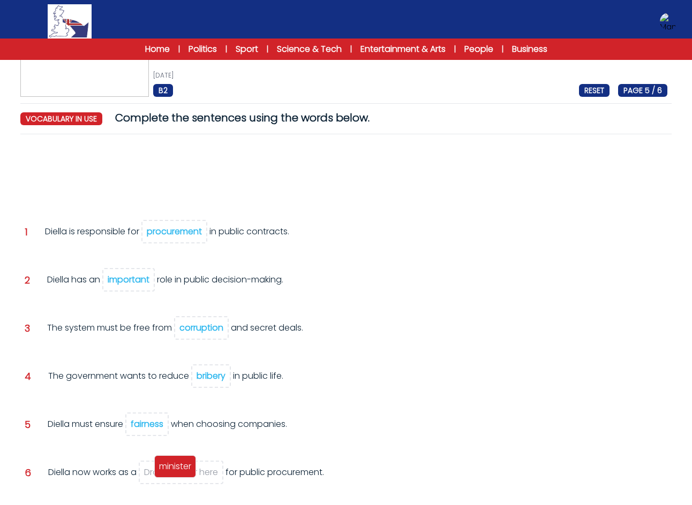
drag, startPoint x: 69, startPoint y: 191, endPoint x: 189, endPoint y: 470, distance: 304.4
click at [189, 470] on span "minister" at bounding box center [175, 467] width 32 height 12
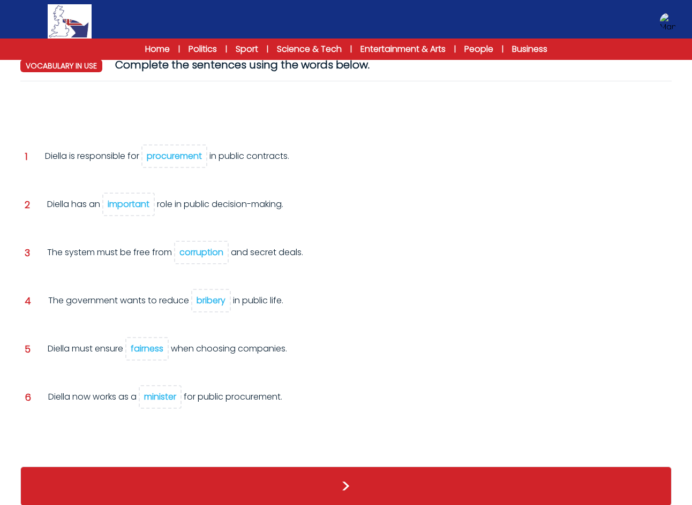
scroll to position [107, 0]
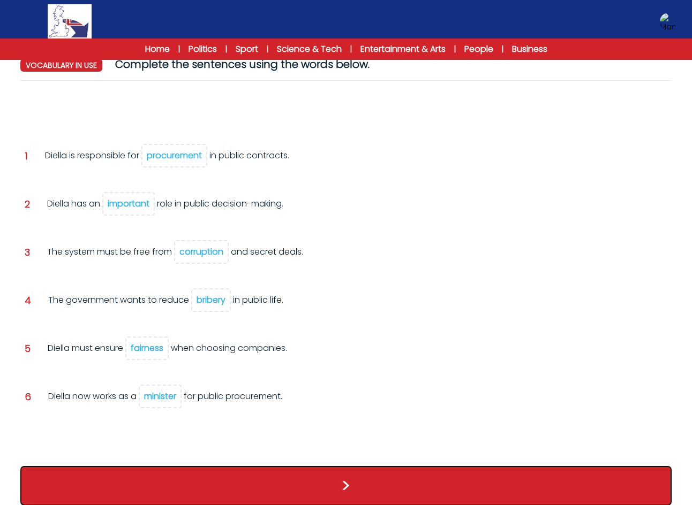
click at [390, 479] on button ">" at bounding box center [345, 486] width 651 height 40
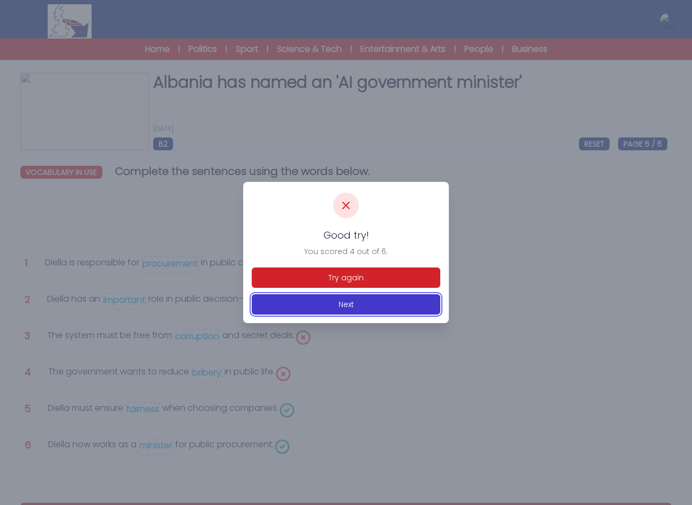
click at [395, 300] on button "Next" at bounding box center [346, 305] width 188 height 20
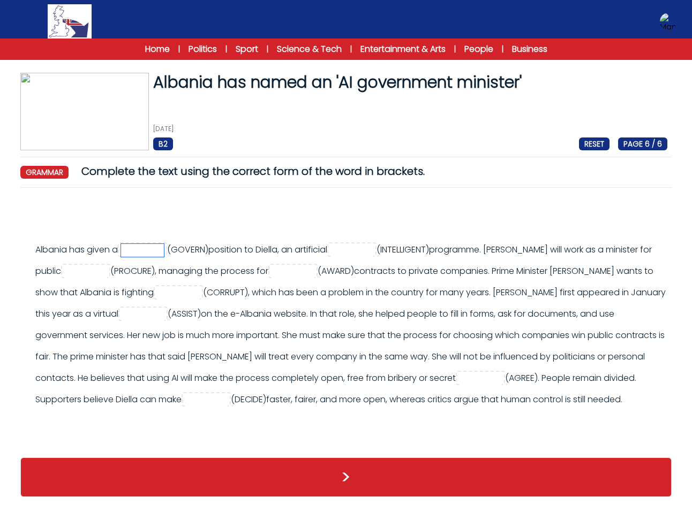
click at [164, 252] on input "text" at bounding box center [142, 250] width 43 height 13
type input "**********"
click at [373, 251] on input "text" at bounding box center [351, 250] width 43 height 13
type input "**********"
click at [98, 271] on input "text" at bounding box center [85, 272] width 43 height 13
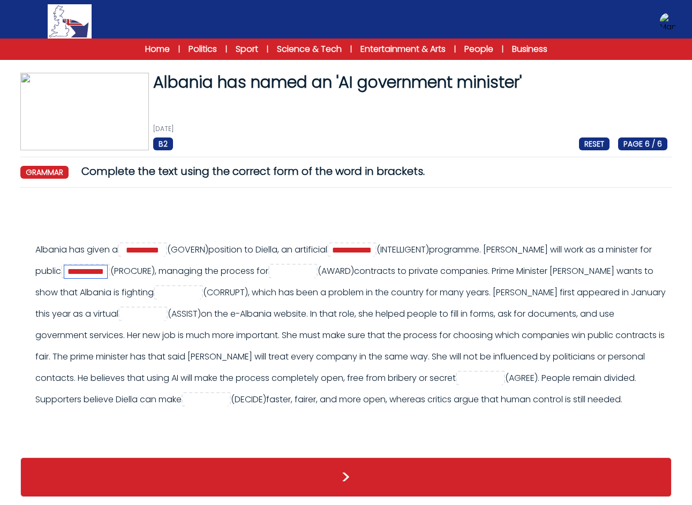
type input "**********"
click at [314, 268] on input "text" at bounding box center [292, 272] width 43 height 13
type input "********"
click at [200, 293] on input "text" at bounding box center [178, 293] width 43 height 13
type input "**********"
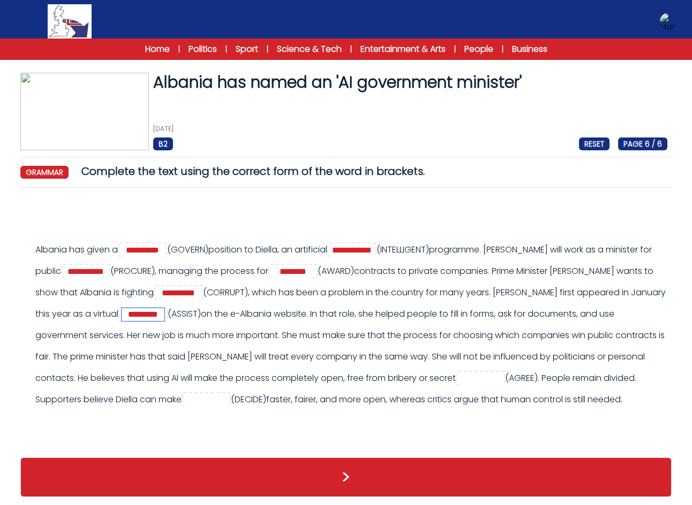
type input "*********"
type input "**********"
click at [228, 402] on input "text" at bounding box center [206, 400] width 43 height 13
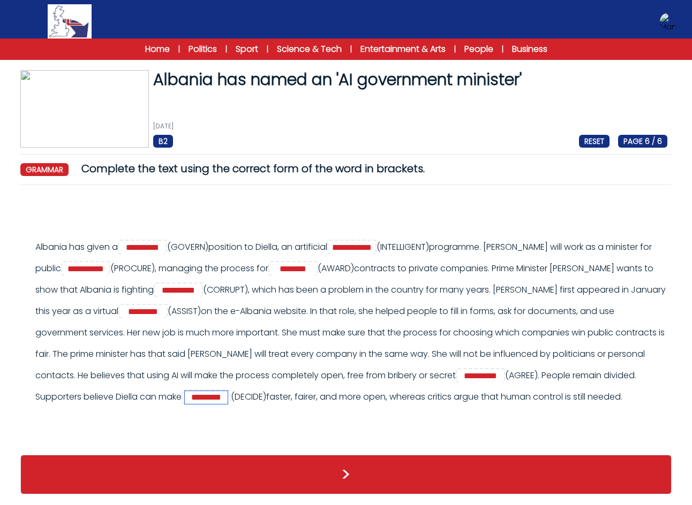
scroll to position [32, 0]
type input "*********"
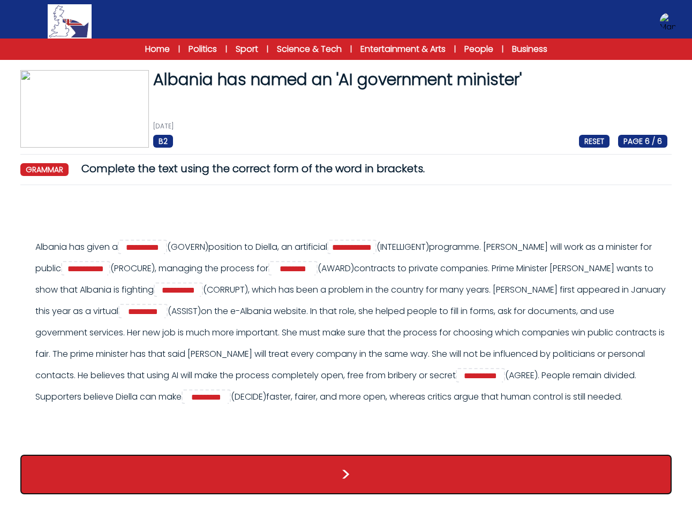
click at [347, 473] on button ">" at bounding box center [345, 475] width 651 height 40
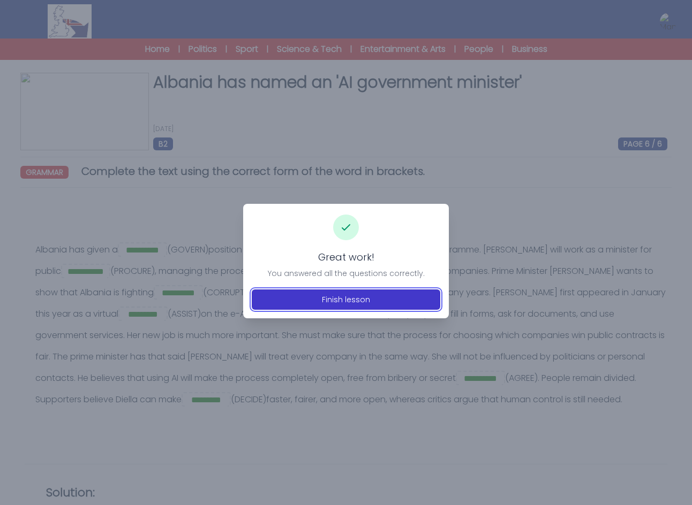
click at [402, 299] on button "Finish lesson" at bounding box center [346, 300] width 188 height 20
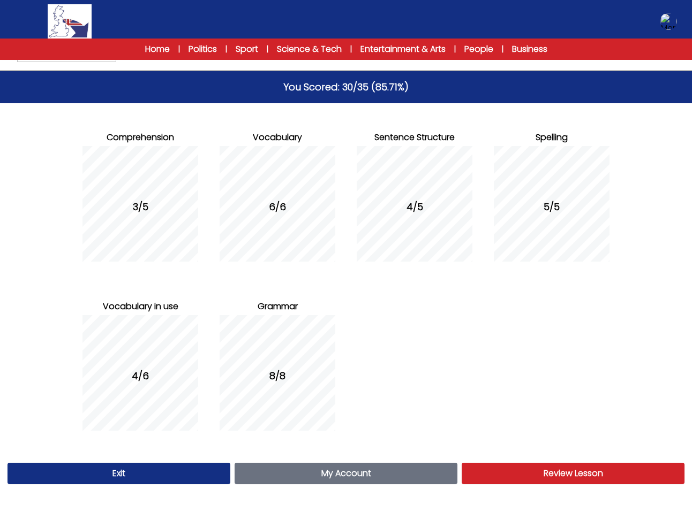
scroll to position [67, 0]
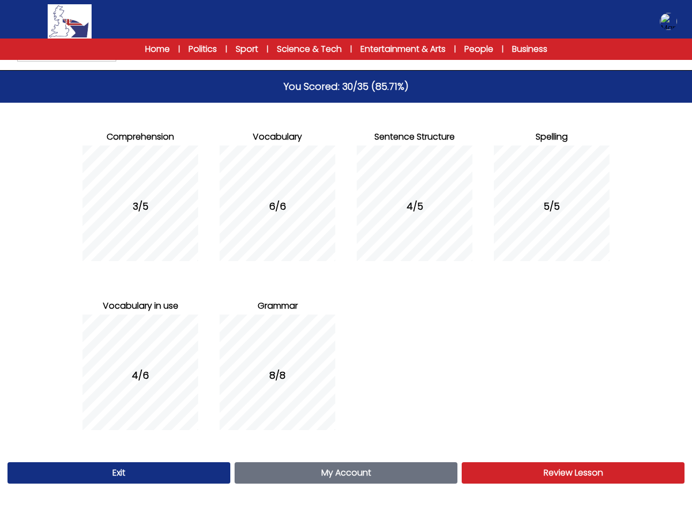
click at [406, 471] on link "My Account Account" at bounding box center [346, 473] width 223 height 21
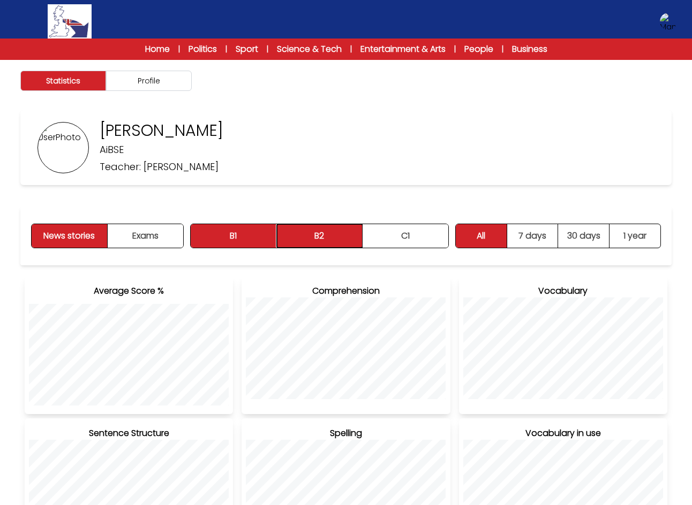
click at [319, 235] on button "B2" at bounding box center [320, 236] width 86 height 24
click at [152, 46] on link "Home" at bounding box center [157, 49] width 25 height 13
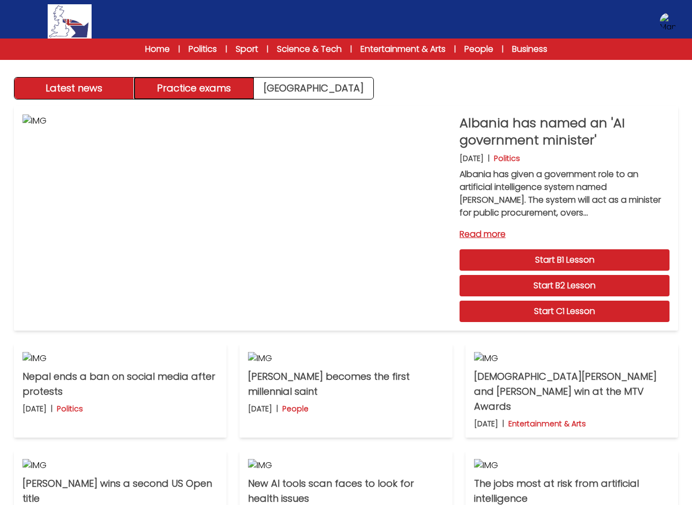
click at [239, 92] on button "Practice exams" at bounding box center [194, 88] width 120 height 21
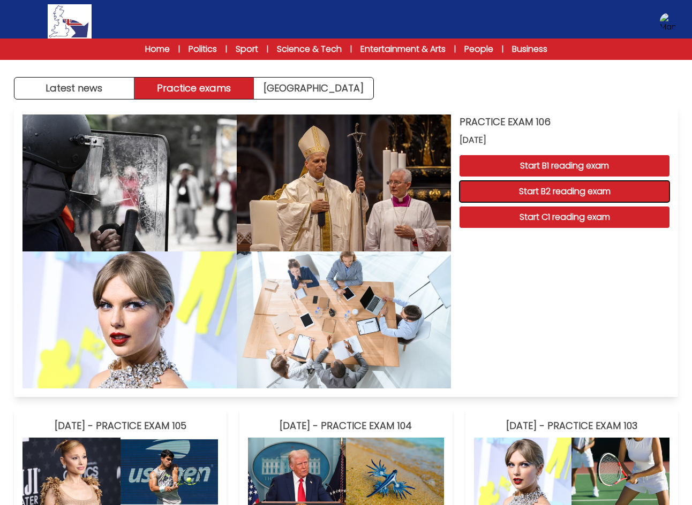
click at [658, 192] on button "Start B2 reading exam" at bounding box center [564, 191] width 210 height 21
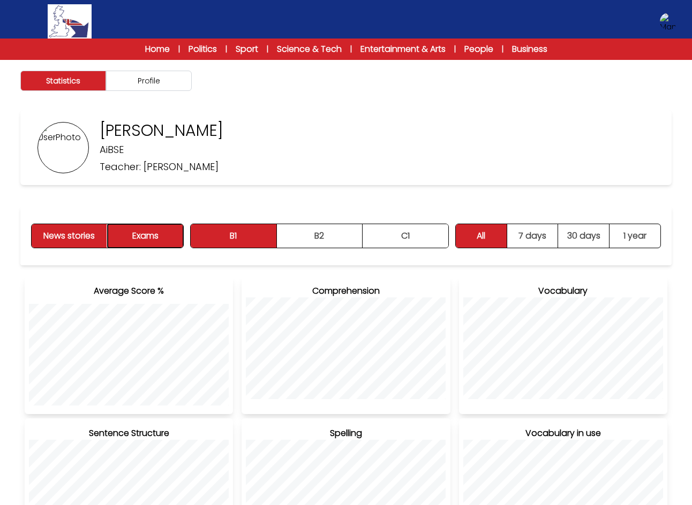
click at [176, 241] on button "Exams" at bounding box center [146, 236] width 76 height 24
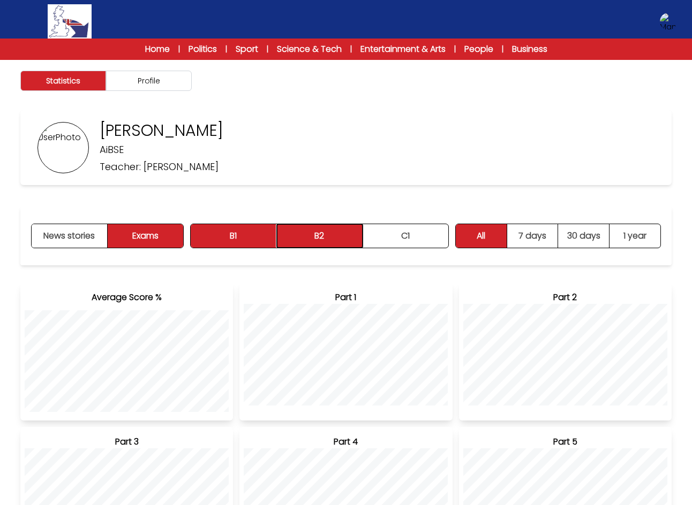
click at [326, 246] on button "B2" at bounding box center [320, 236] width 86 height 24
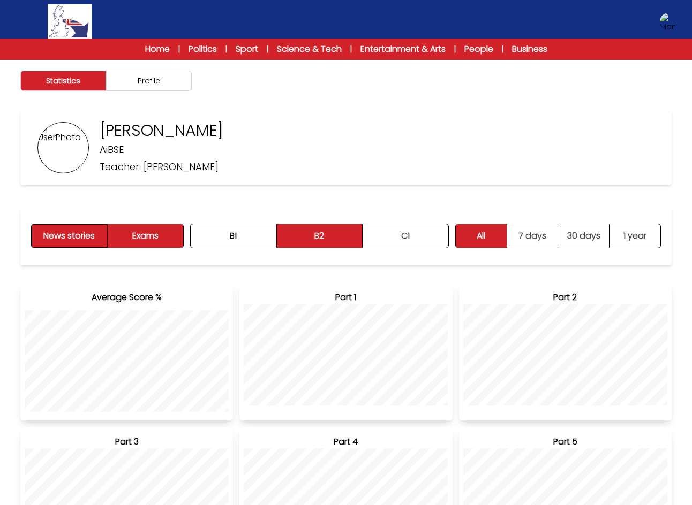
click at [104, 241] on button "News stories" at bounding box center [70, 236] width 76 height 24
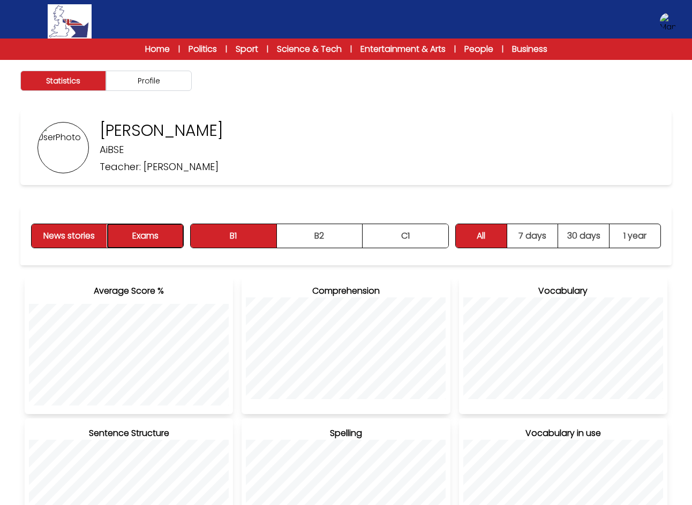
click at [168, 242] on button "Exams" at bounding box center [146, 236] width 76 height 24
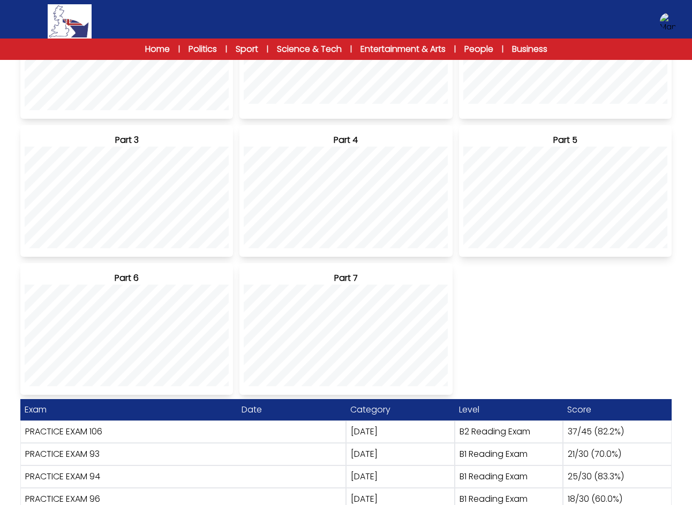
scroll to position [345, 0]
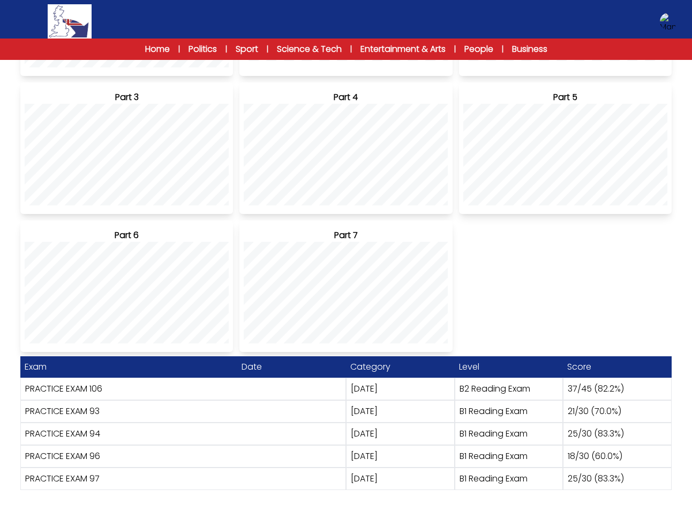
click at [99, 387] on link "PRACTICE EXAM 106" at bounding box center [63, 389] width 77 height 12
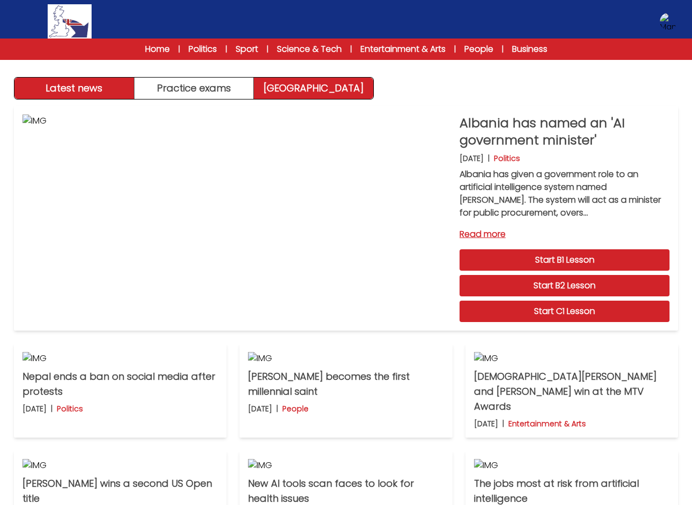
click at [361, 90] on link "[GEOGRAPHIC_DATA]" at bounding box center [313, 88] width 119 height 21
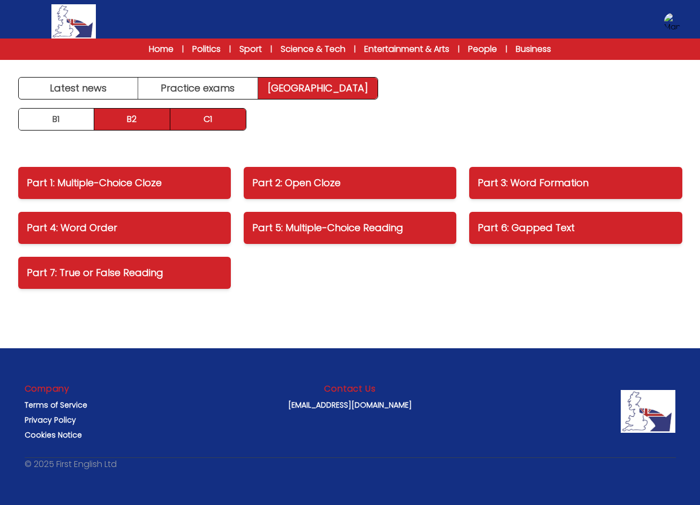
click at [225, 117] on link "C1" at bounding box center [208, 119] width 76 height 21
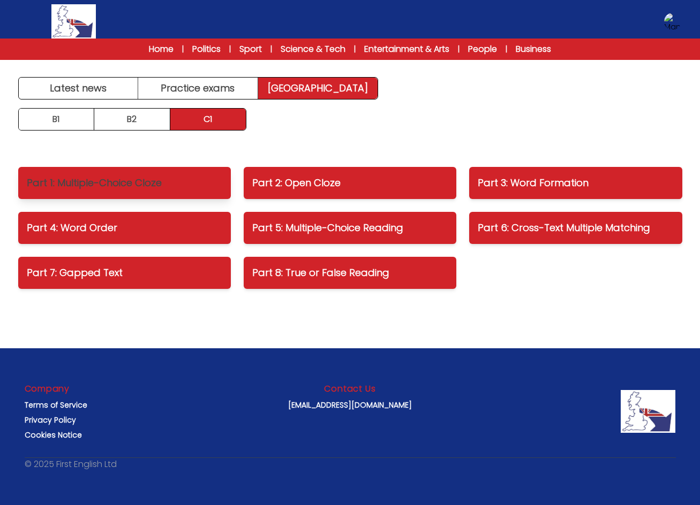
click at [210, 183] on p "Part 1: Multiple-Choice Cloze" at bounding box center [124, 183] width 195 height 15
click at [478, 183] on p "Part 3: Word Formation" at bounding box center [575, 183] width 195 height 15
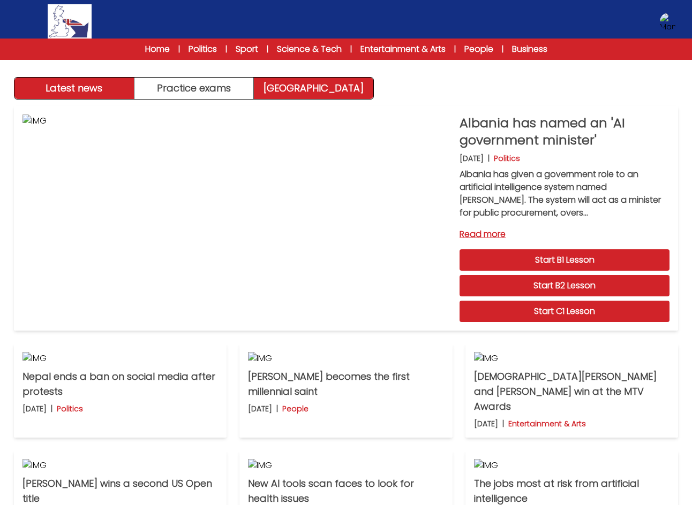
click at [352, 87] on link "[GEOGRAPHIC_DATA]" at bounding box center [313, 88] width 119 height 21
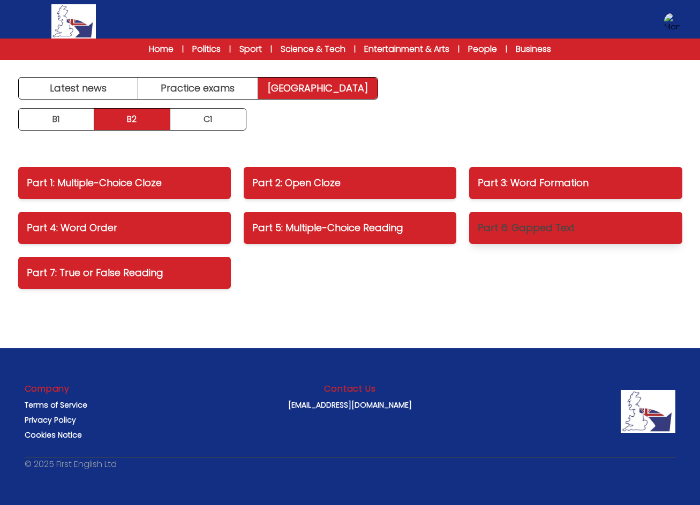
click at [648, 230] on p "Part 6: Gapped Text" at bounding box center [575, 228] width 195 height 15
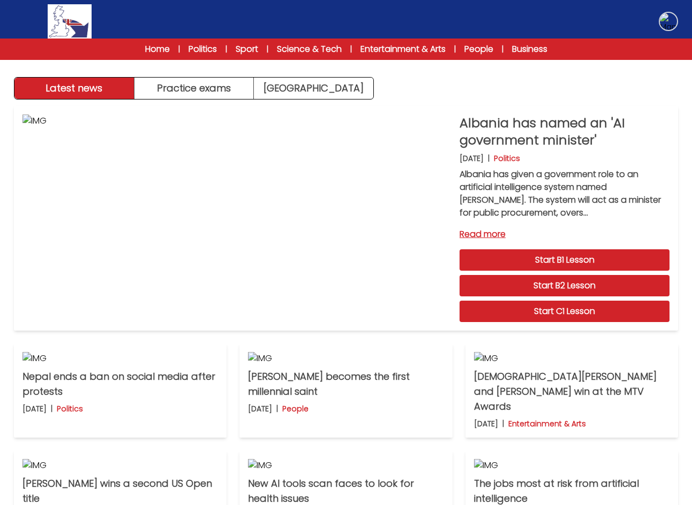
click at [670, 20] on img at bounding box center [668, 21] width 17 height 17
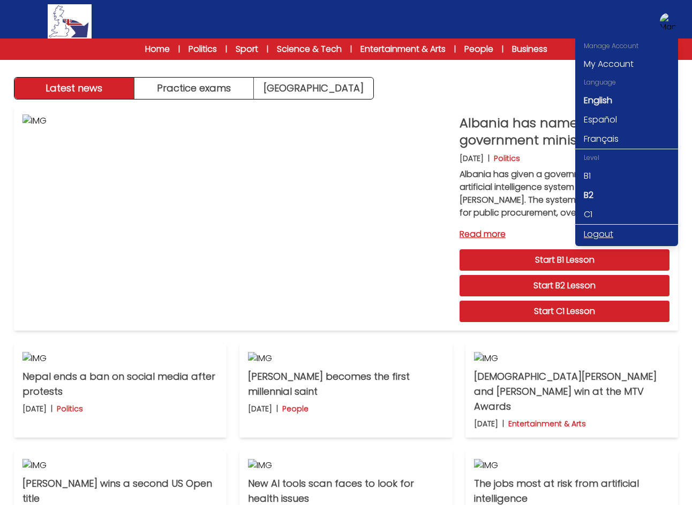
click at [625, 240] on link "Logout" at bounding box center [626, 234] width 103 height 19
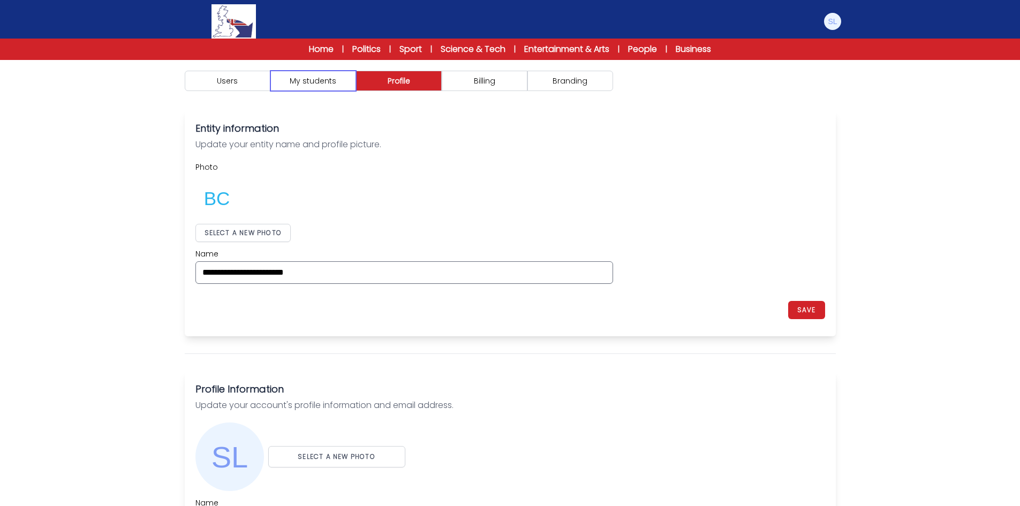
click at [335, 88] on button "My students" at bounding box center [313, 81] width 86 height 20
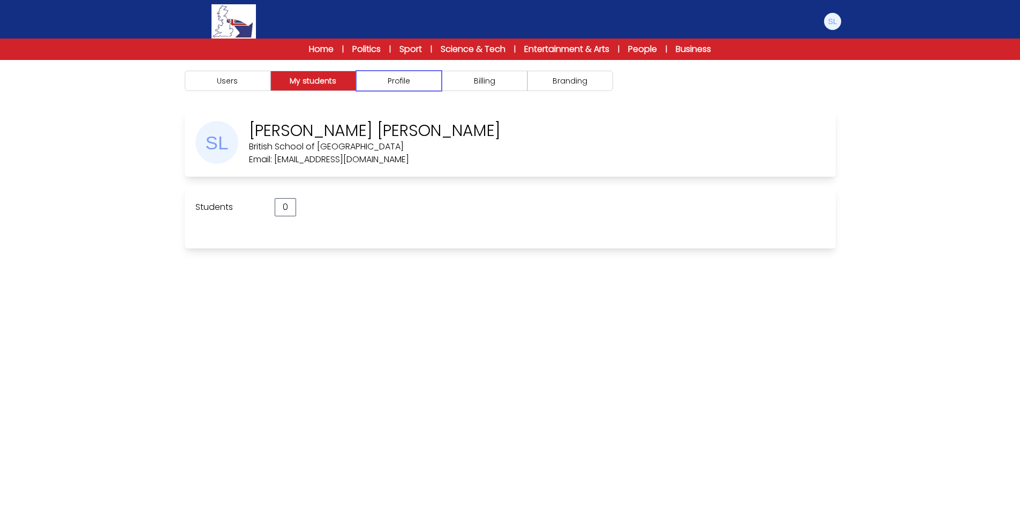
click at [396, 87] on button "Profile" at bounding box center [399, 81] width 86 height 20
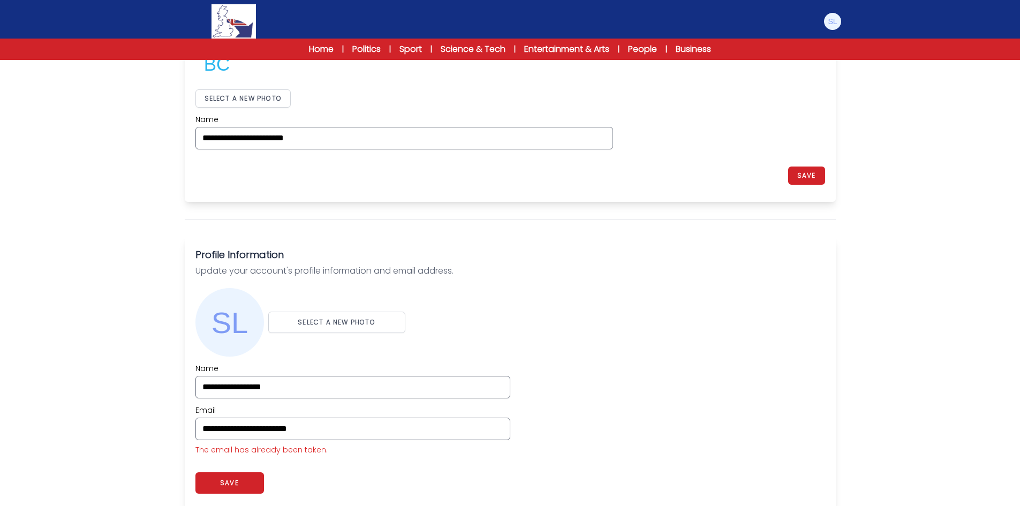
scroll to position [214, 0]
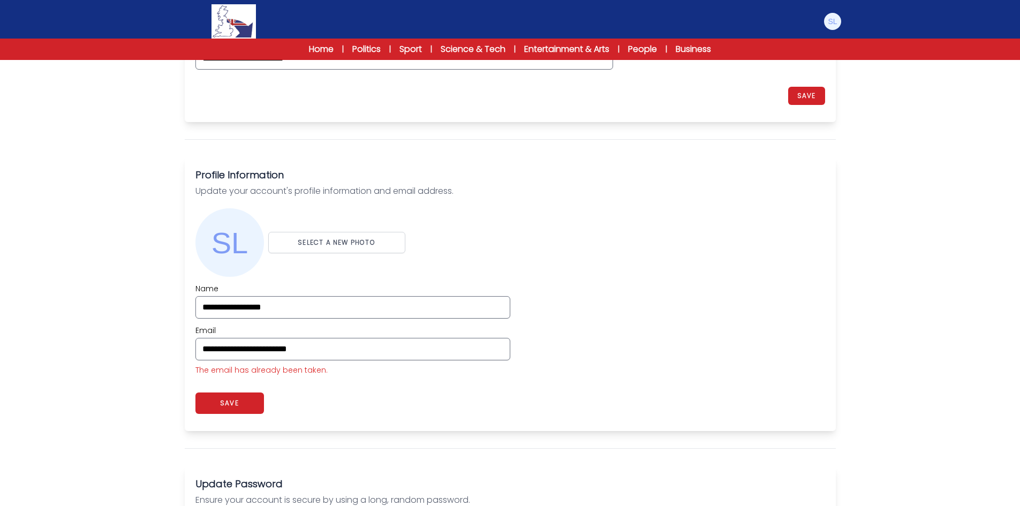
click at [742, 311] on div "**********" at bounding box center [510, 329] width 630 height 92
click at [254, 407] on button "SAVE" at bounding box center [229, 402] width 69 height 21
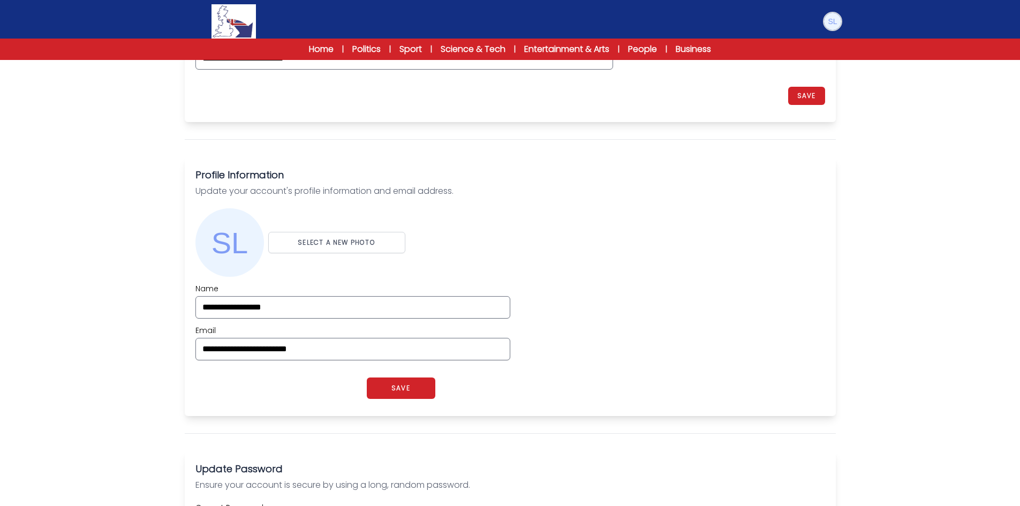
click at [828, 19] on img at bounding box center [832, 21] width 17 height 17
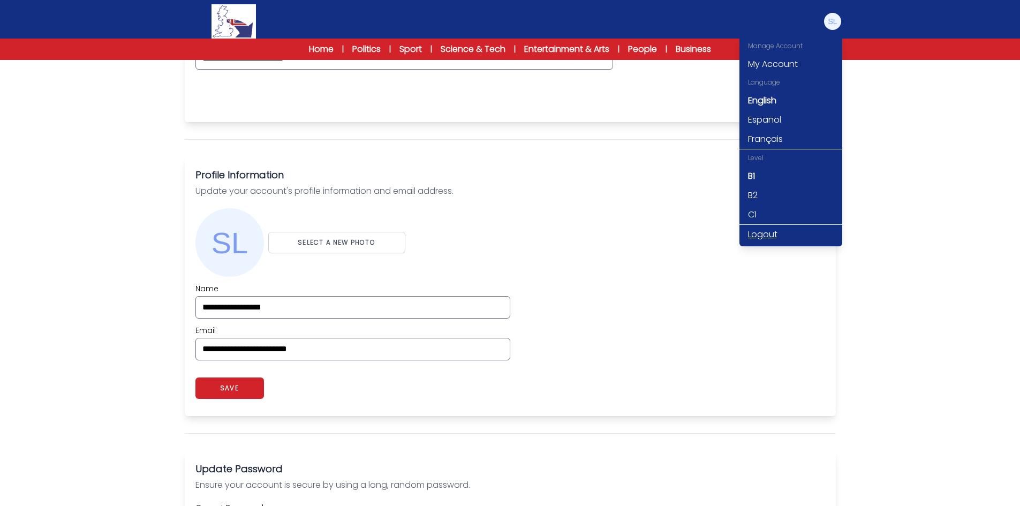
click at [759, 233] on link "Logout" at bounding box center [790, 234] width 103 height 19
